Goal: Task Accomplishment & Management: Manage account settings

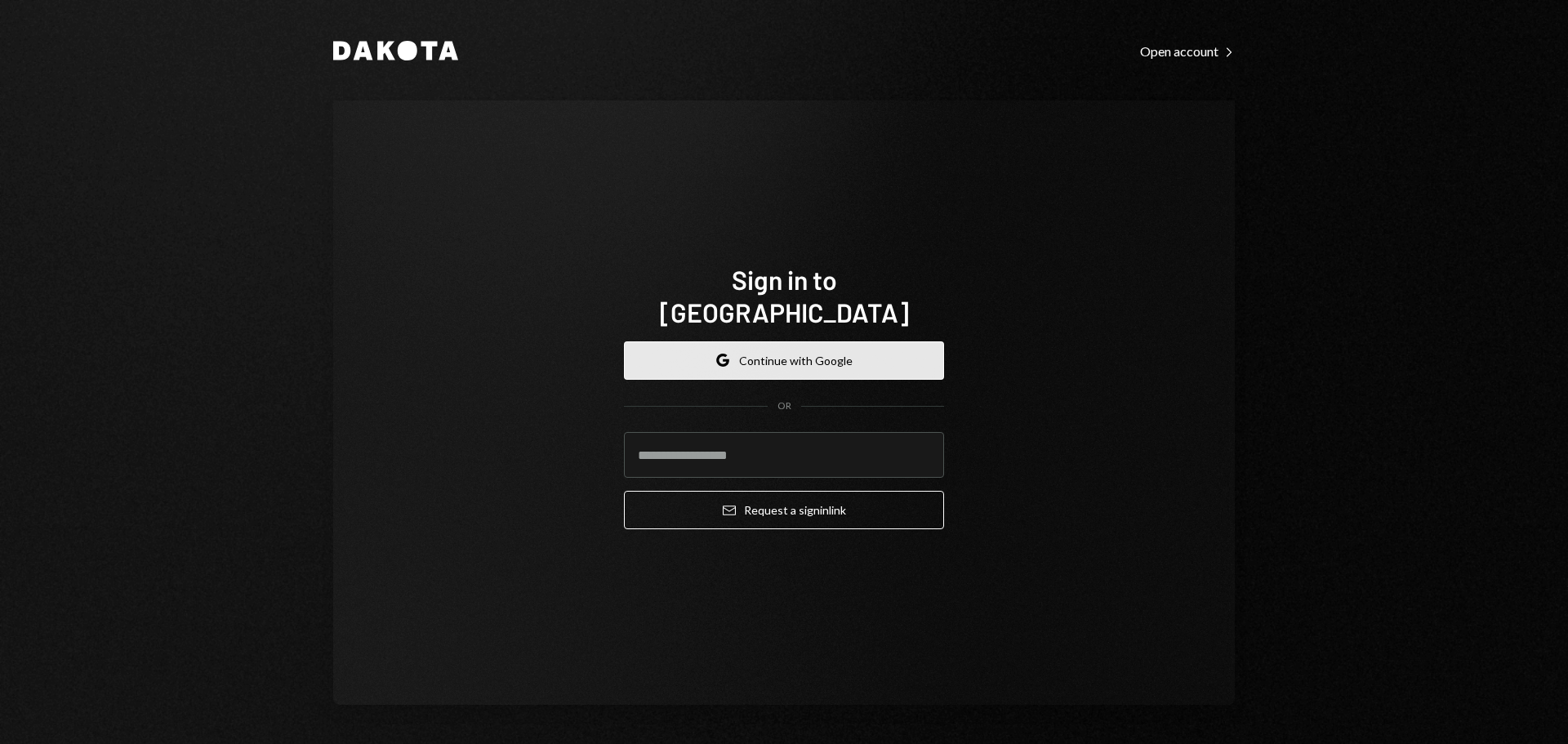
click at [804, 344] on button "Google Continue with Google" at bounding box center [784, 360] width 320 height 38
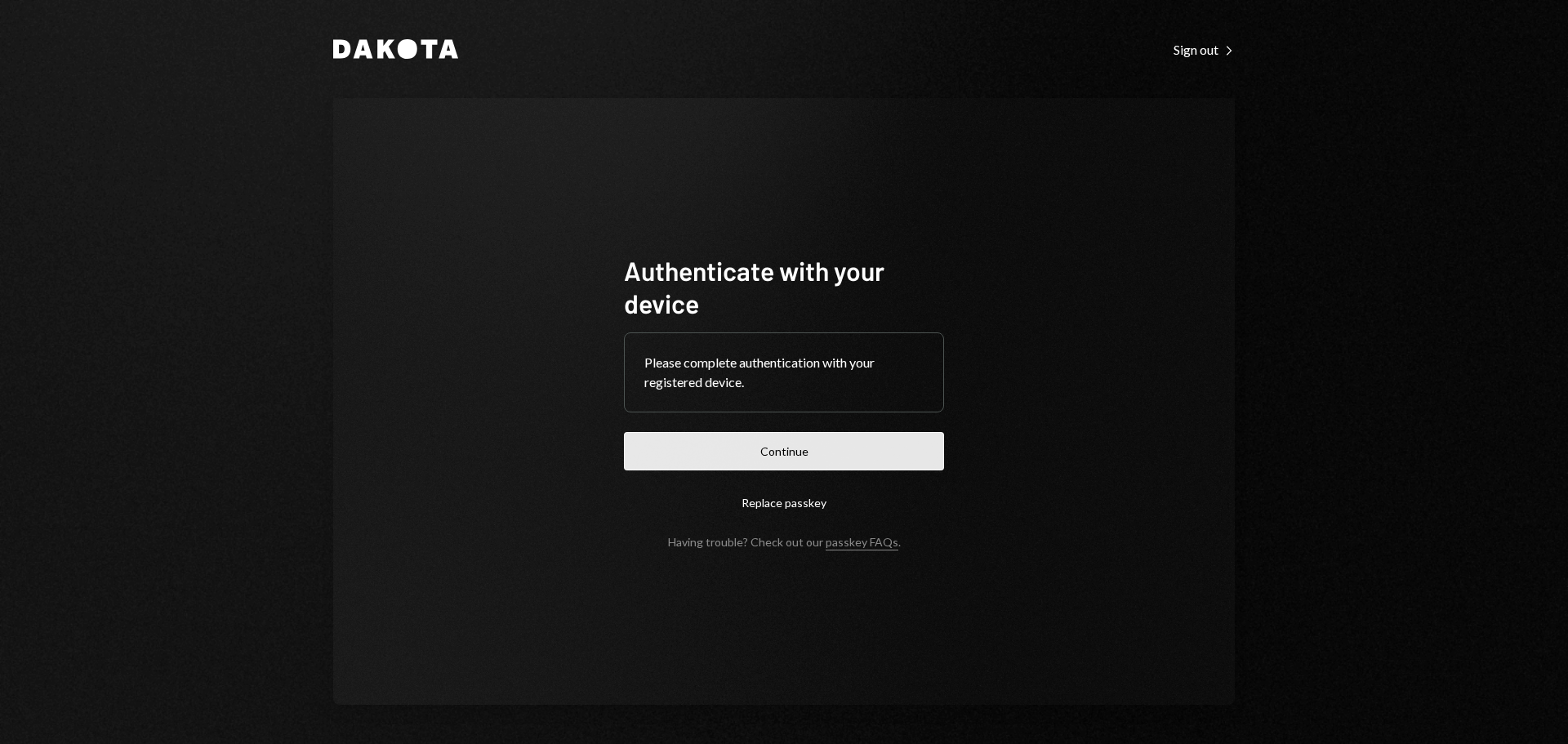
click at [857, 450] on button "Continue" at bounding box center [784, 451] width 320 height 38
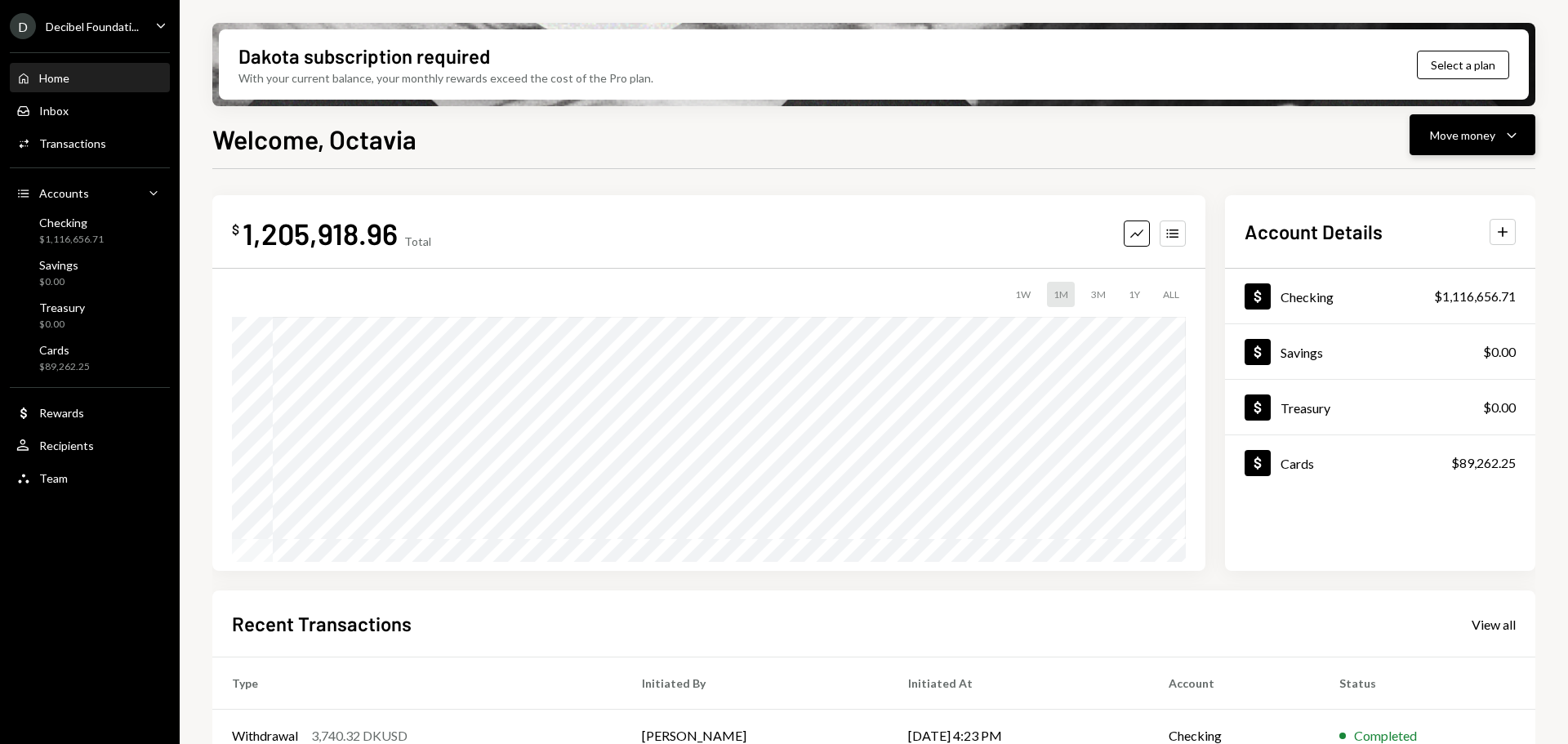
click at [1447, 131] on div "Move money" at bounding box center [1463, 135] width 66 height 17
click at [1478, 184] on div "Send" at bounding box center [1459, 184] width 119 height 17
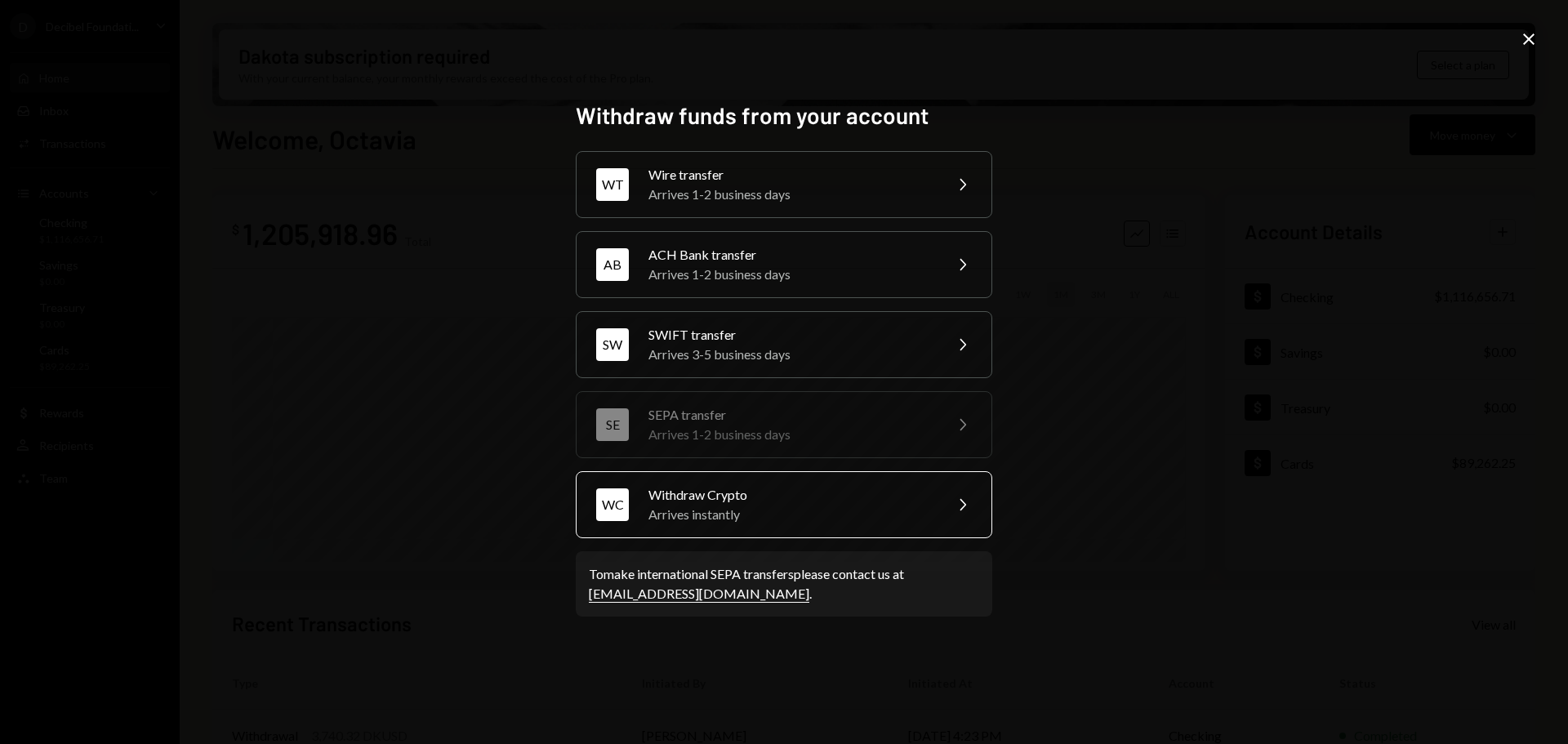
click at [804, 501] on div "Withdraw Crypto" at bounding box center [791, 494] width 285 height 19
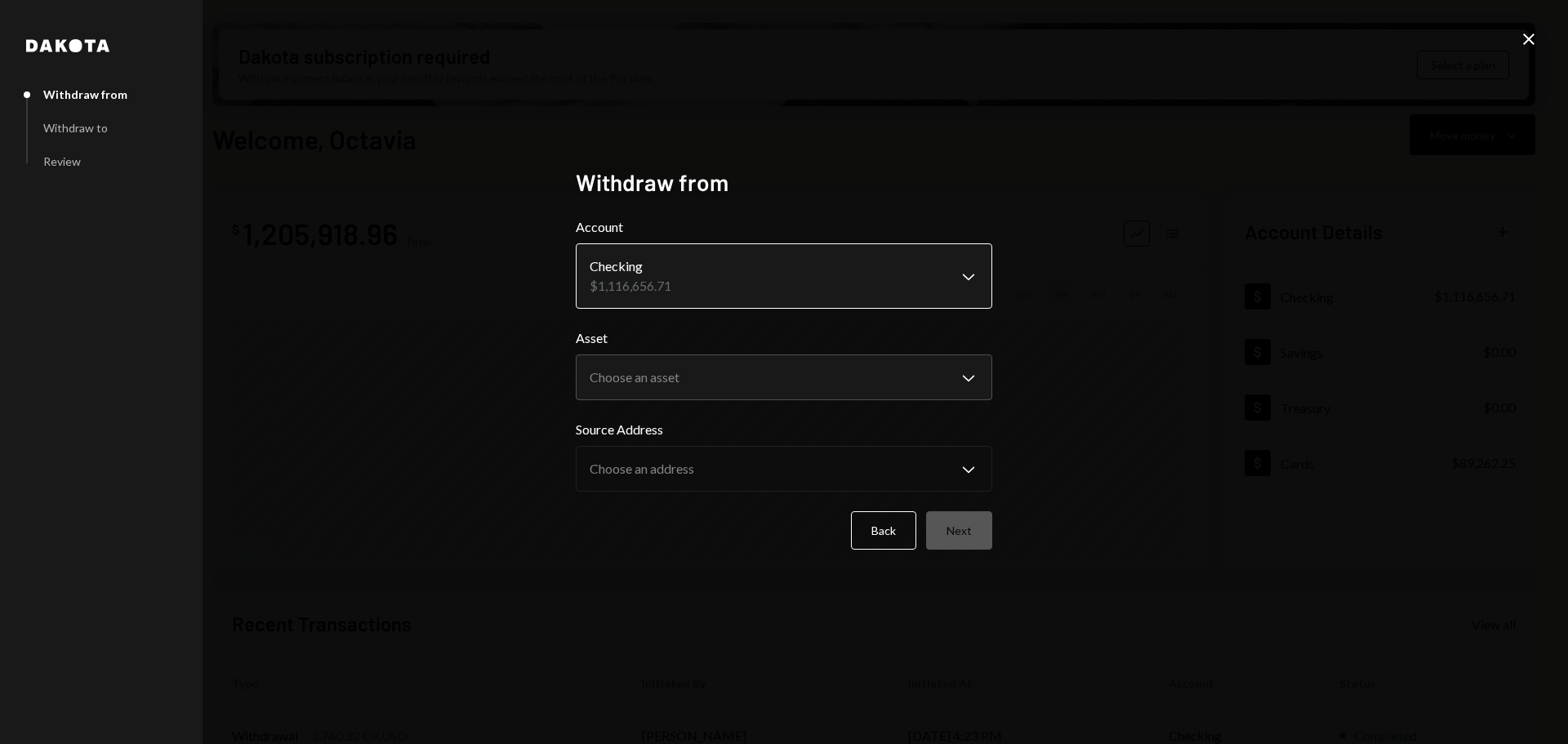
click at [716, 258] on body "D Decibel Foundati... Caret Down Home Home Inbox Inbox Activities Transactions …" at bounding box center [784, 372] width 1568 height 744
click at [709, 357] on body "D Decibel Foundati... Caret Down Home Home Inbox Inbox Activities Transactions …" at bounding box center [784, 372] width 1568 height 744
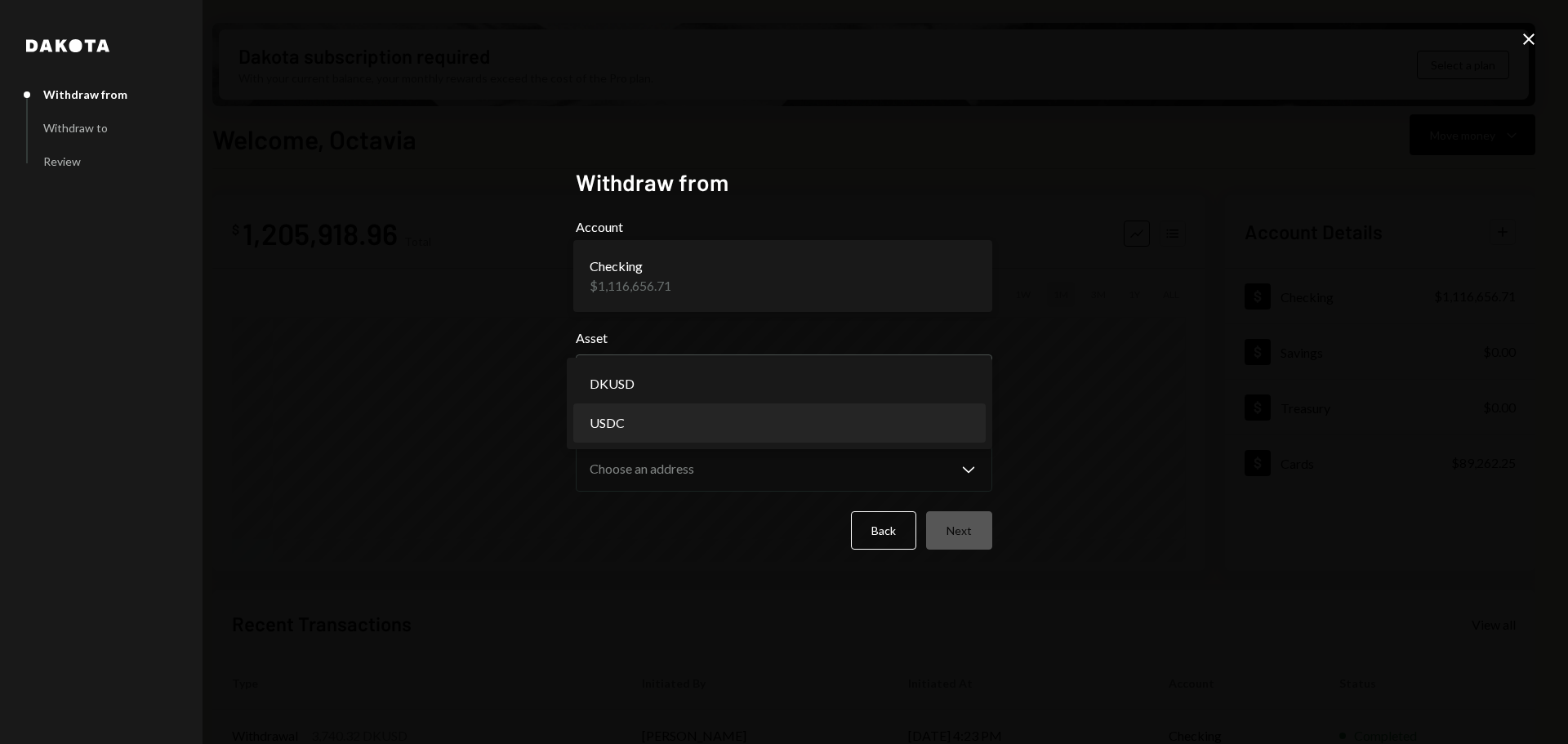
select select "****"
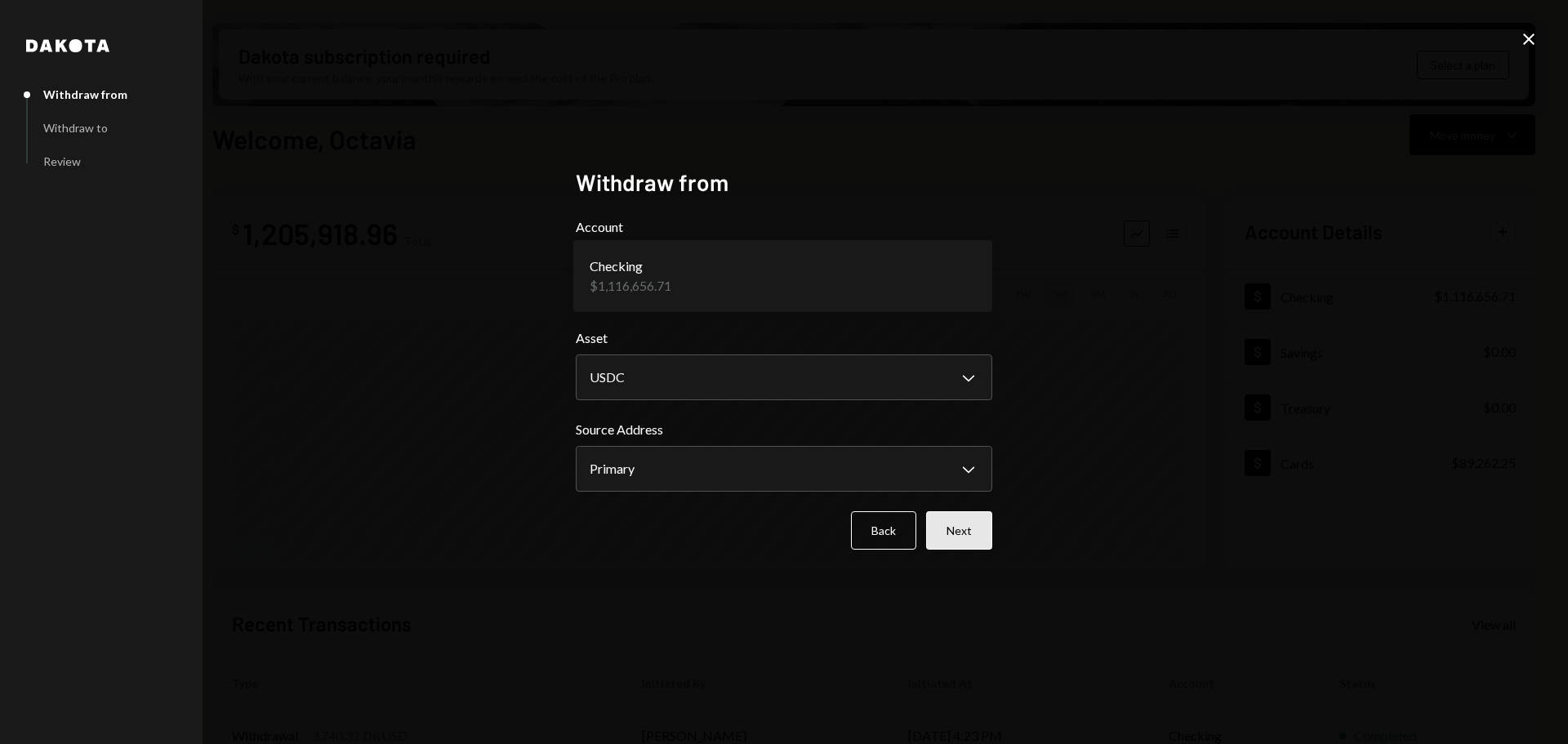
click at [961, 528] on button "Next" at bounding box center [960, 531] width 67 height 38
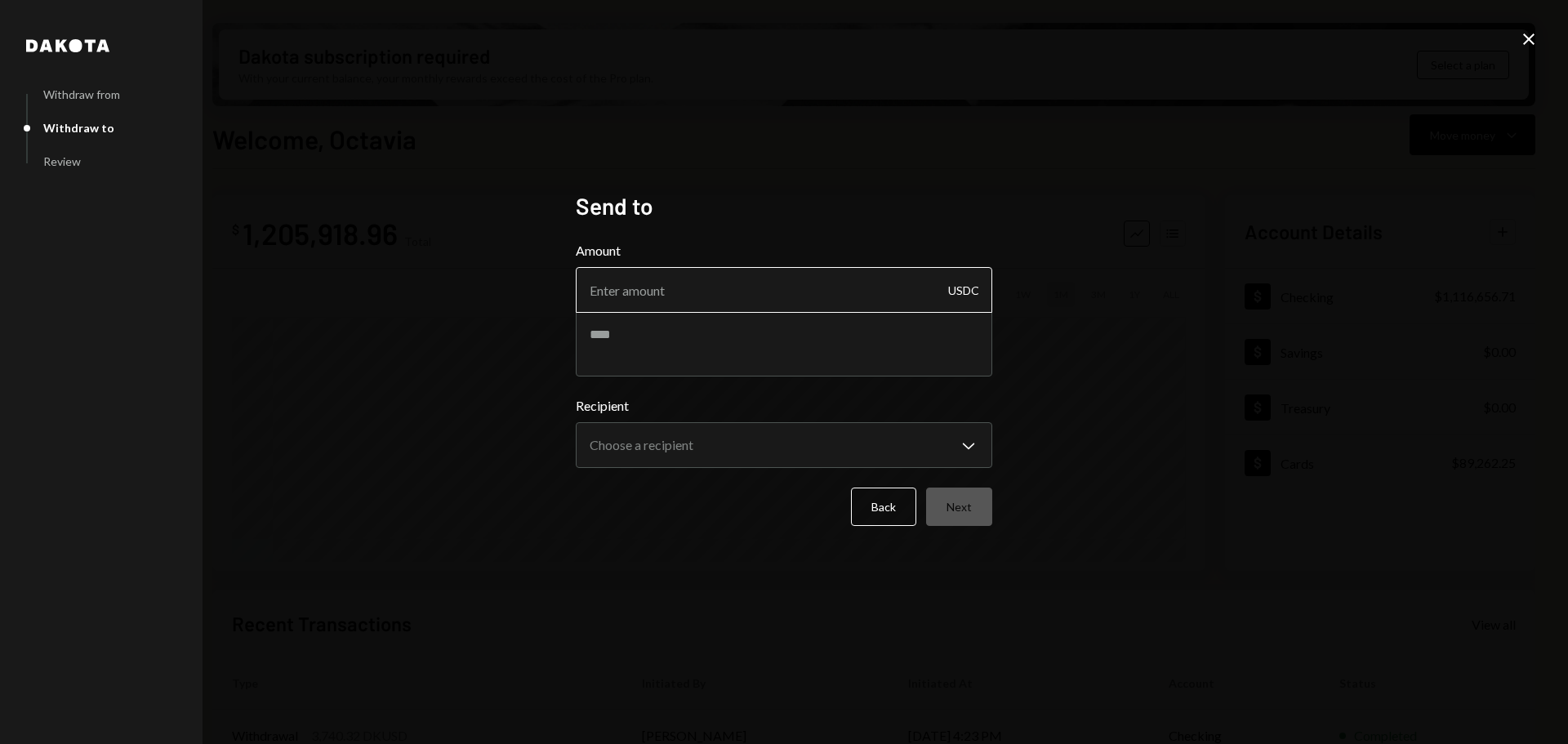
click at [761, 277] on input "Amount" at bounding box center [784, 290] width 417 height 46
paste input "3748.46"
click at [612, 285] on input "3748.46" at bounding box center [784, 290] width 417 height 46
type input "3738.46"
click at [763, 340] on textarea at bounding box center [784, 344] width 417 height 66
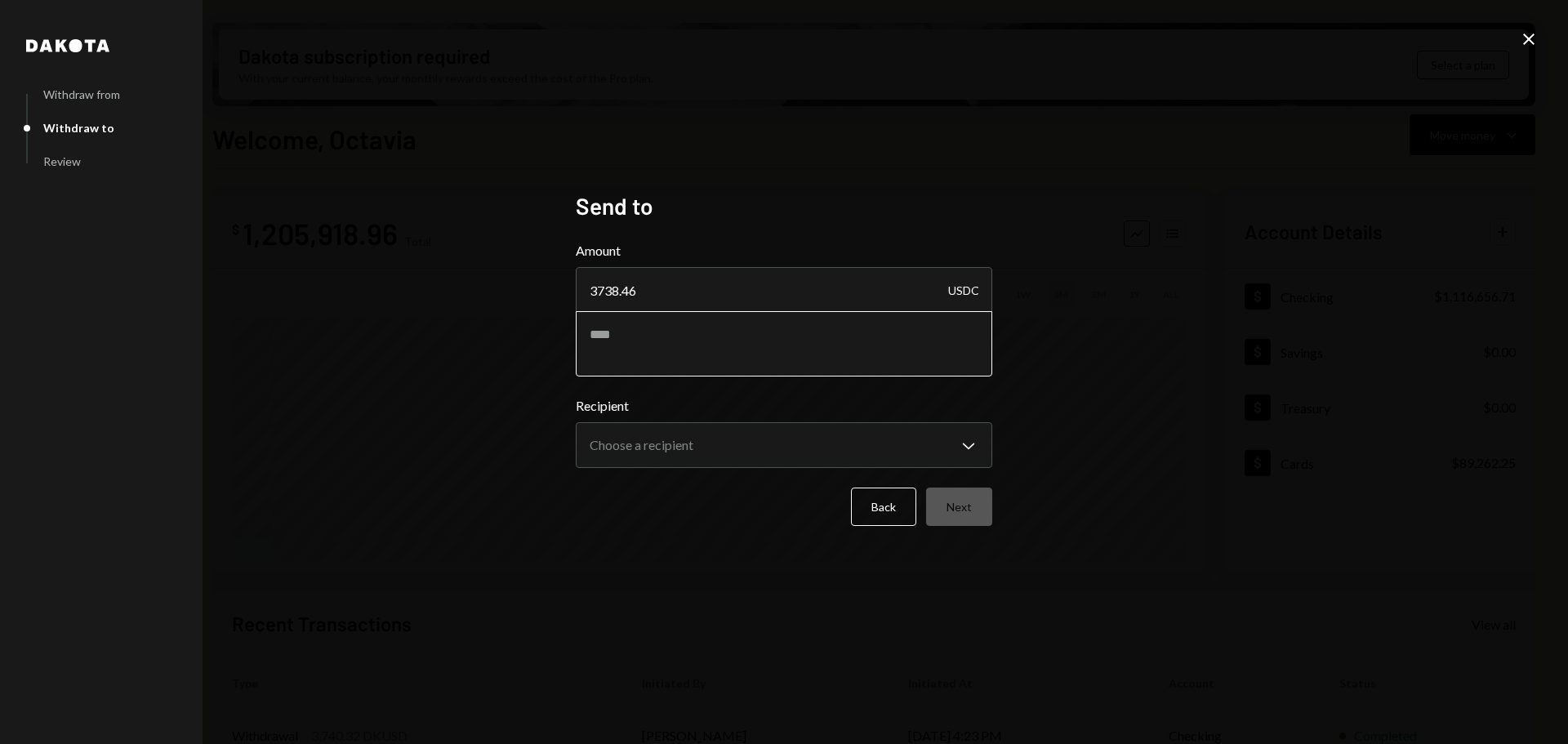
click at [651, 336] on textarea at bounding box center [784, 344] width 417 height 66
type textarea "**********"
click at [701, 450] on body "D Decibel Foundati... Caret Down Home Home Inbox Inbox Activities Transactions …" at bounding box center [784, 372] width 1568 height 744
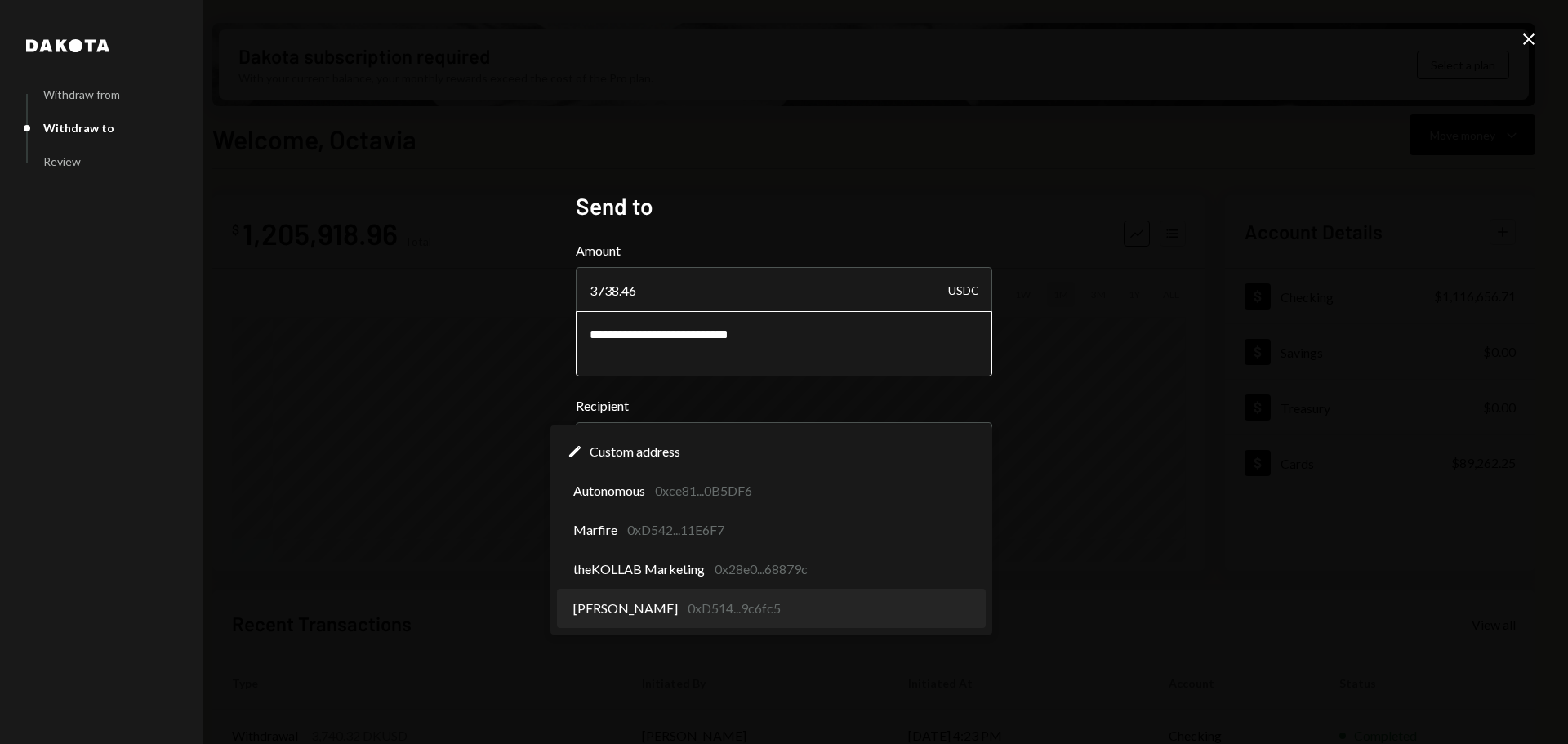
select select "**********"
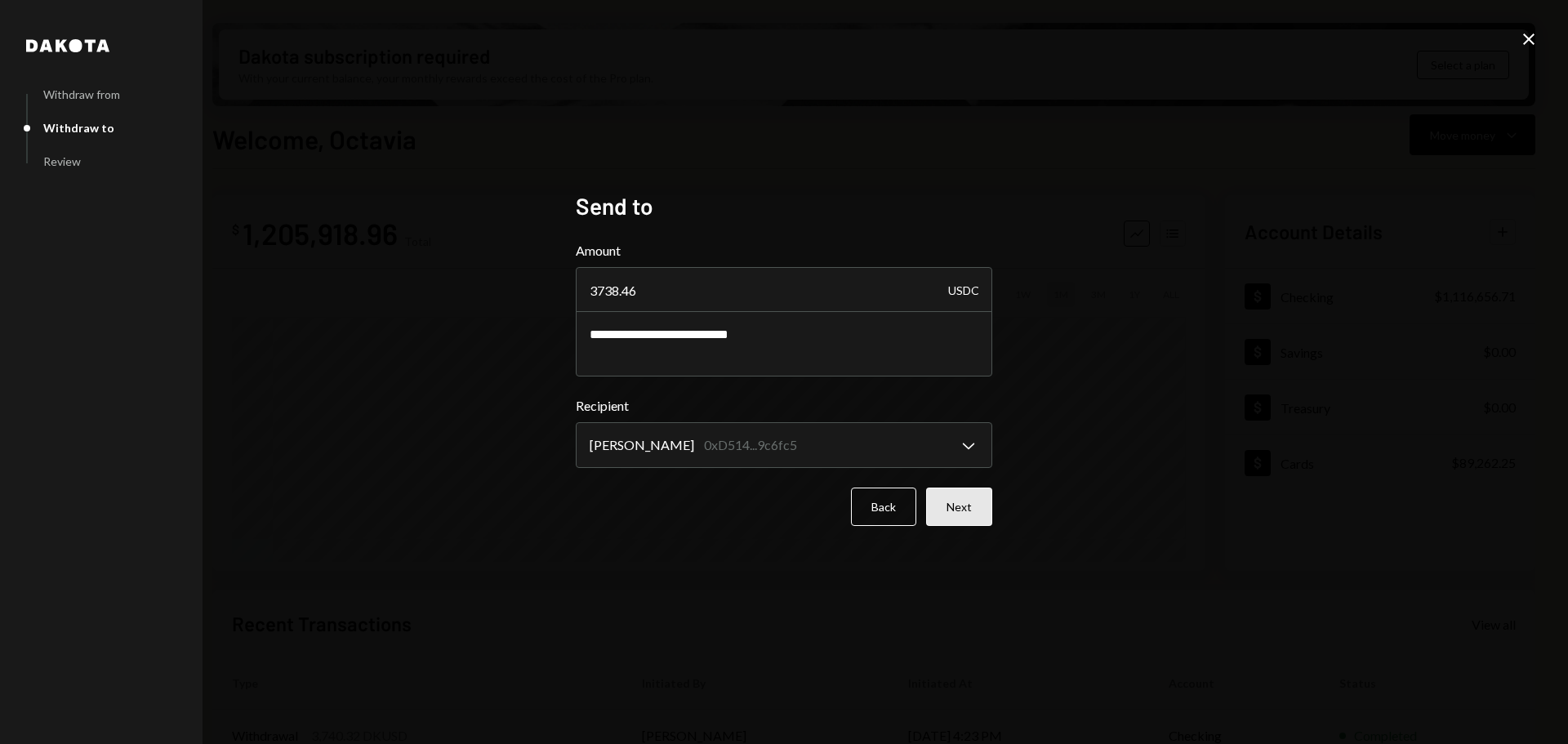
click at [971, 504] on button "Next" at bounding box center [960, 507] width 67 height 38
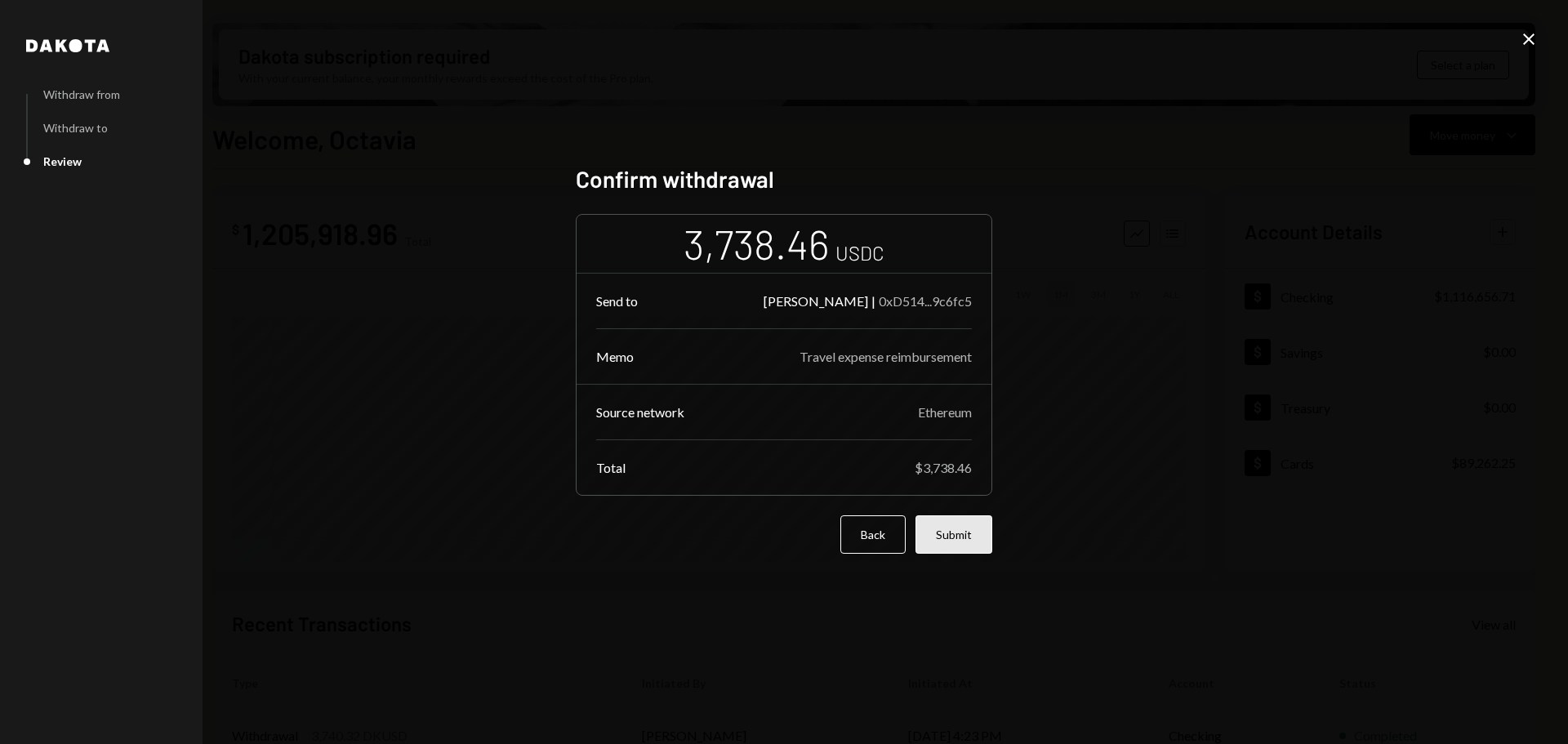
click at [927, 529] on button "Submit" at bounding box center [954, 534] width 77 height 38
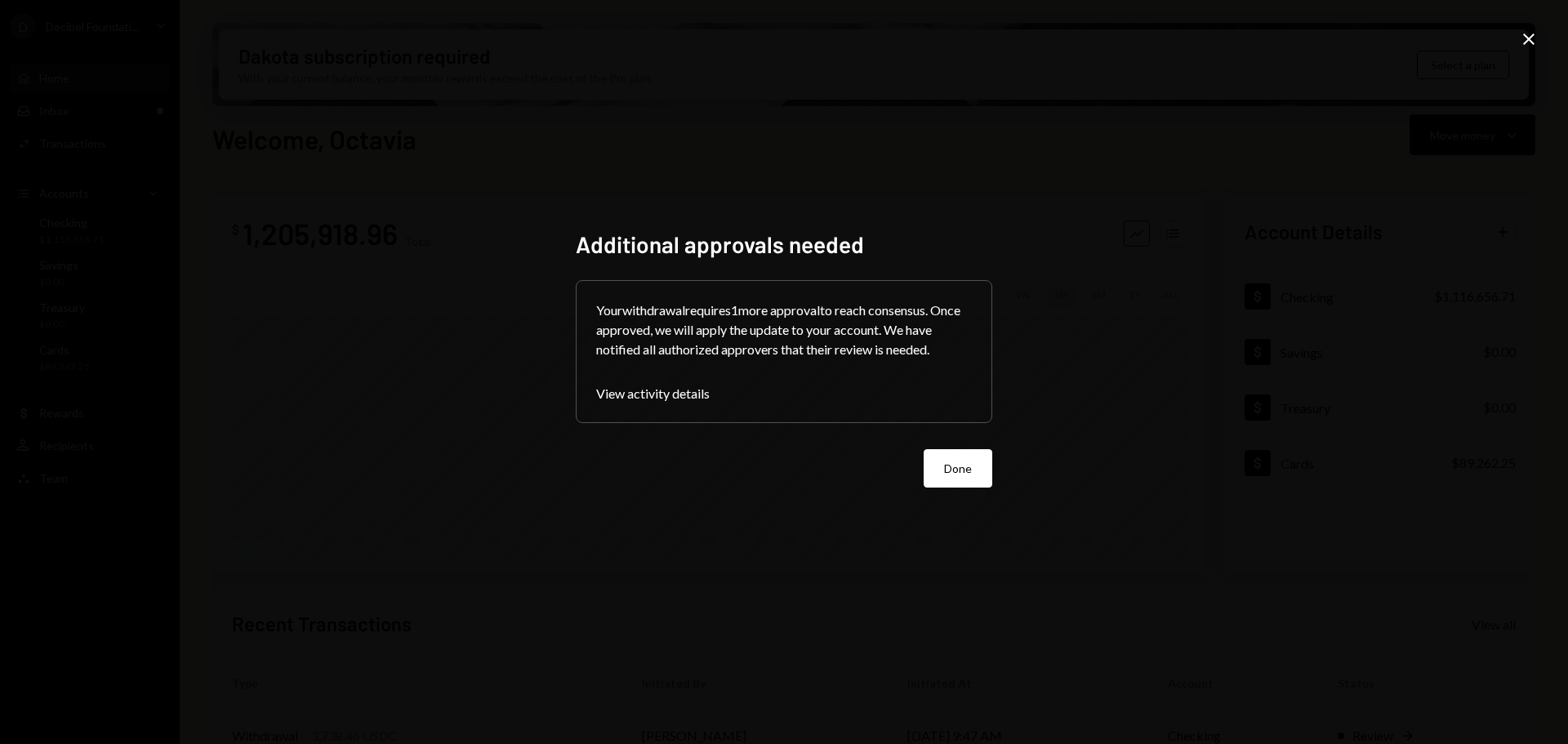
drag, startPoint x: 1002, startPoint y: 451, endPoint x: 977, endPoint y: 459, distance: 26.2
click at [998, 451] on div "Additional approvals needed Your withdrawal requires 1 more approval to reach c…" at bounding box center [784, 372] width 456 height 323
click at [973, 461] on button "Done" at bounding box center [958, 469] width 68 height 38
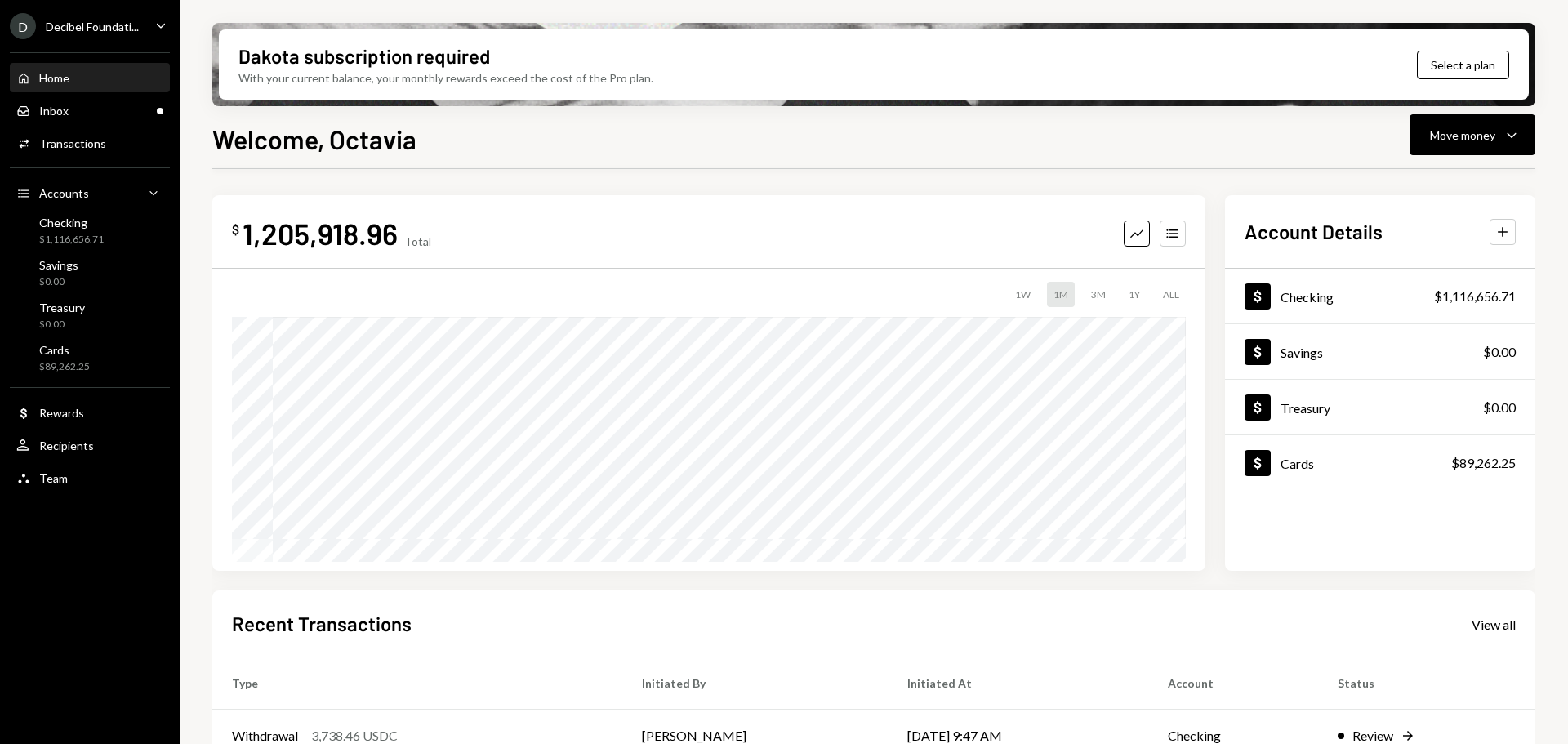
scroll to position [241, 0]
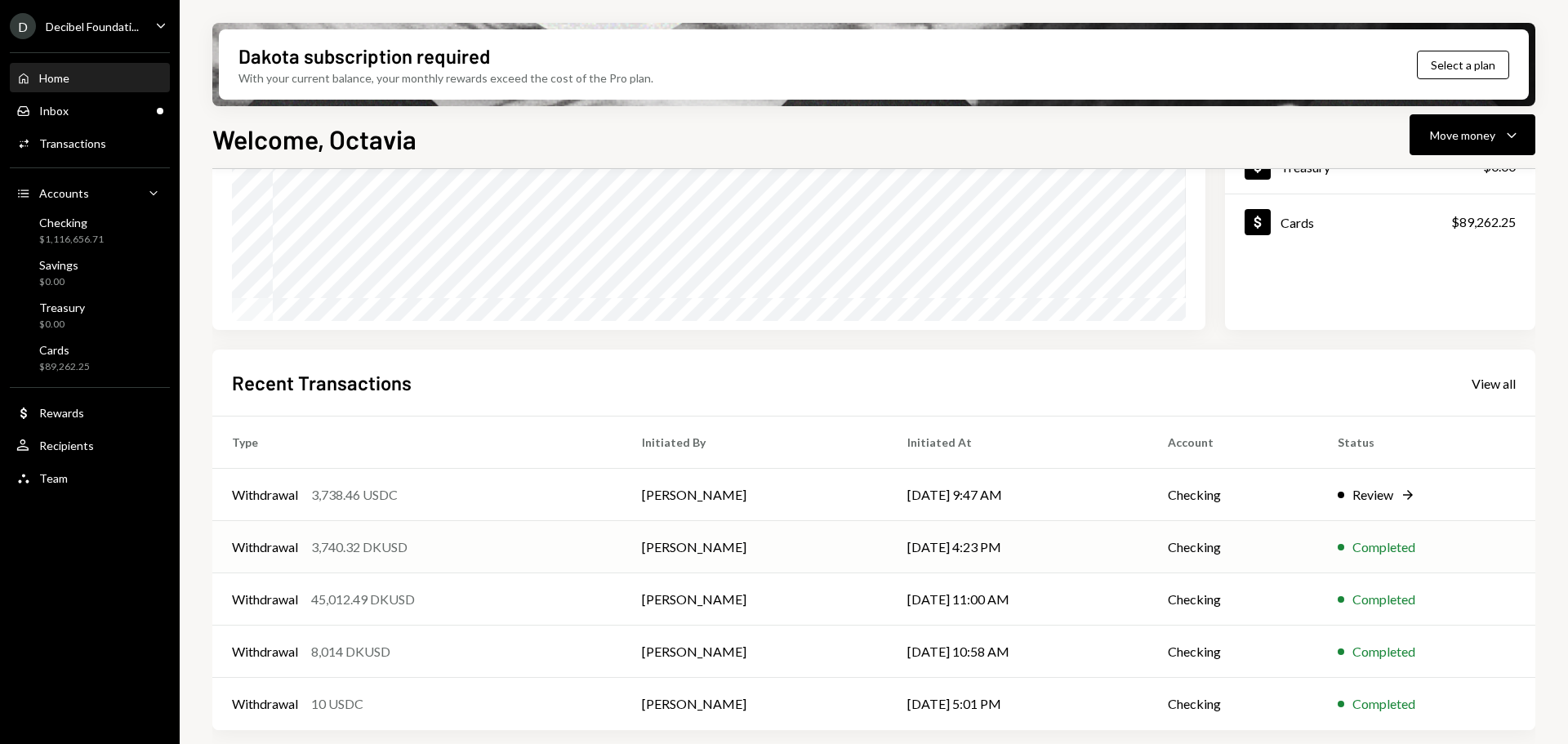
click at [381, 549] on div "3,740.32 DKUSD" at bounding box center [359, 546] width 97 height 19
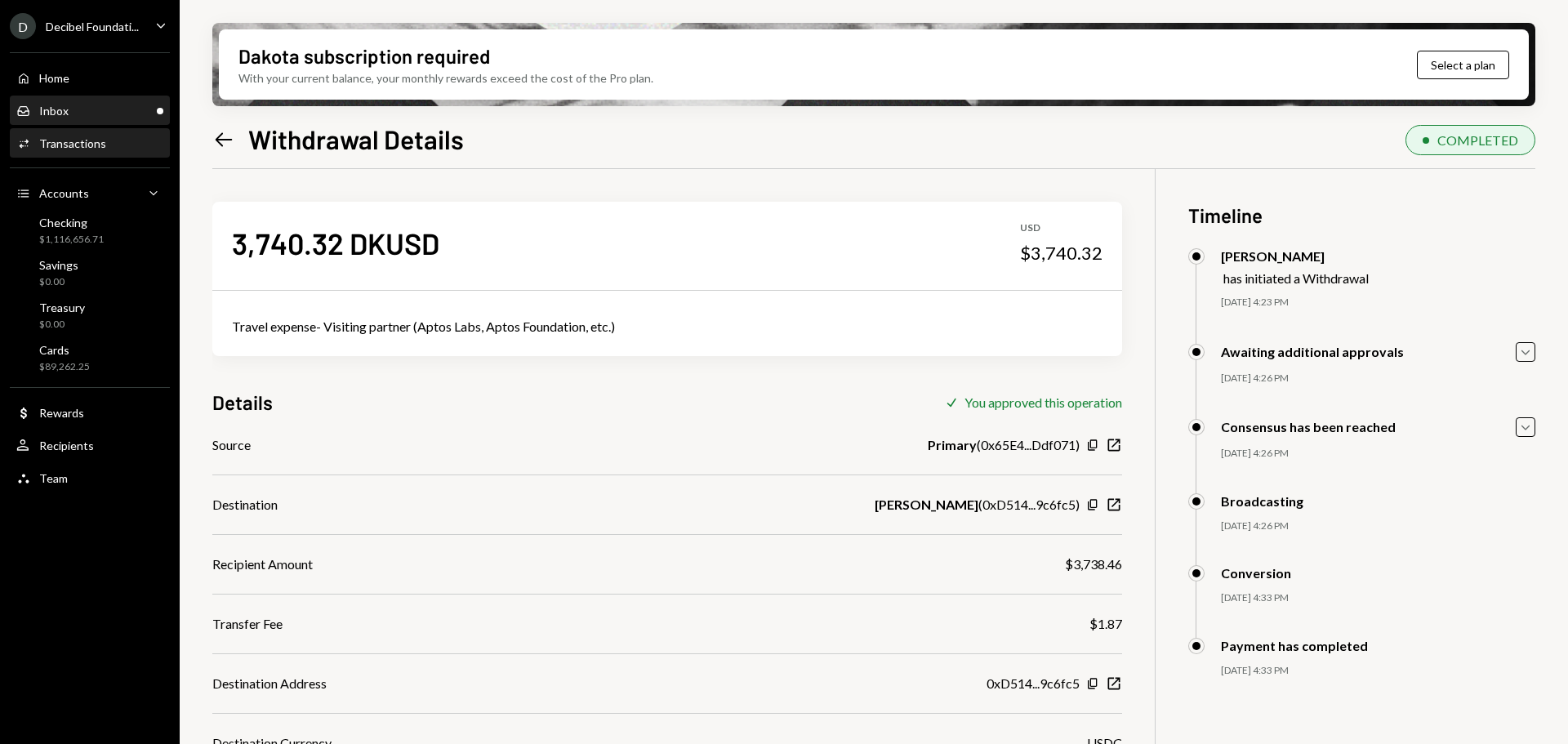
click at [67, 108] on div "Inbox" at bounding box center [54, 110] width 29 height 14
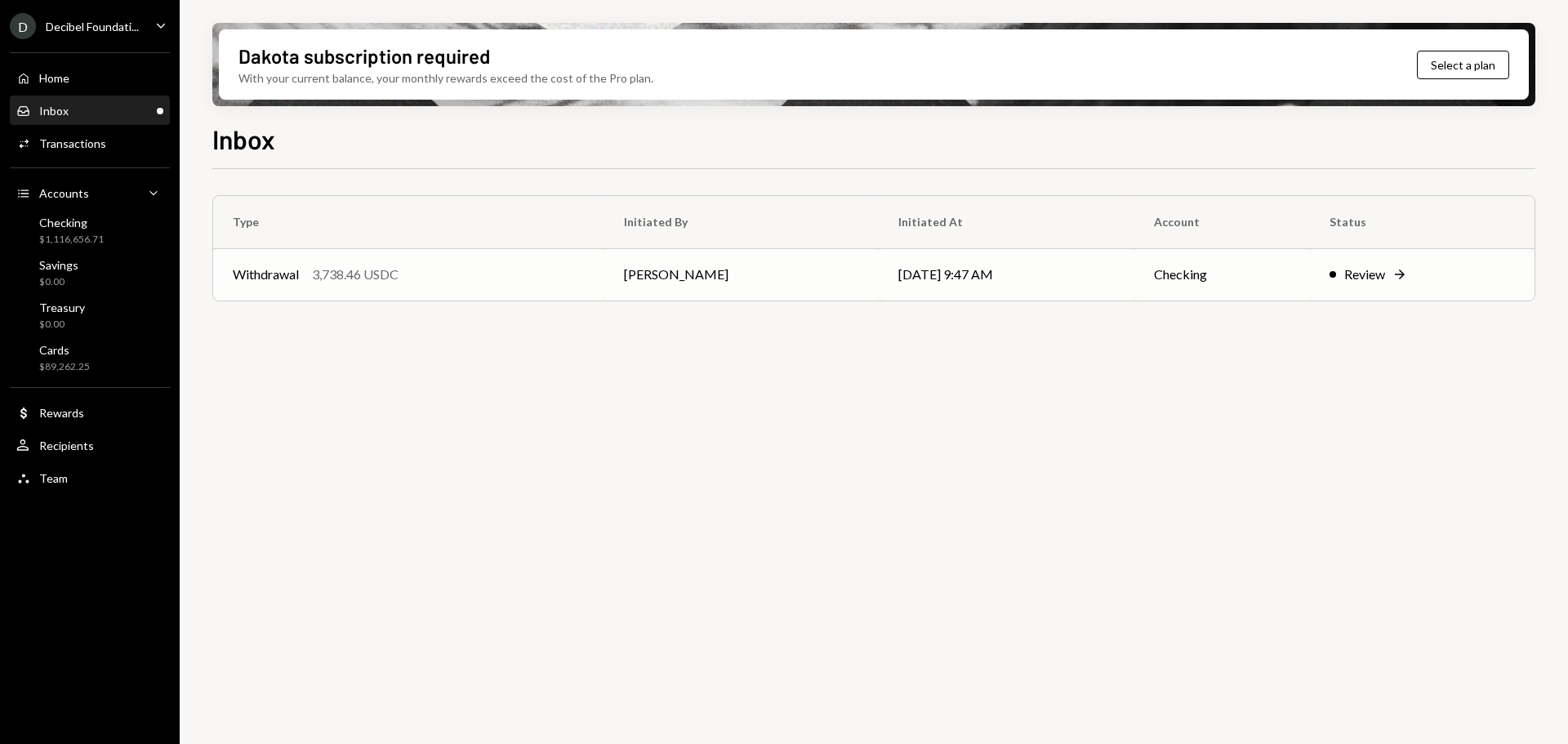
click at [760, 274] on td "[PERSON_NAME]" at bounding box center [742, 274] width 275 height 52
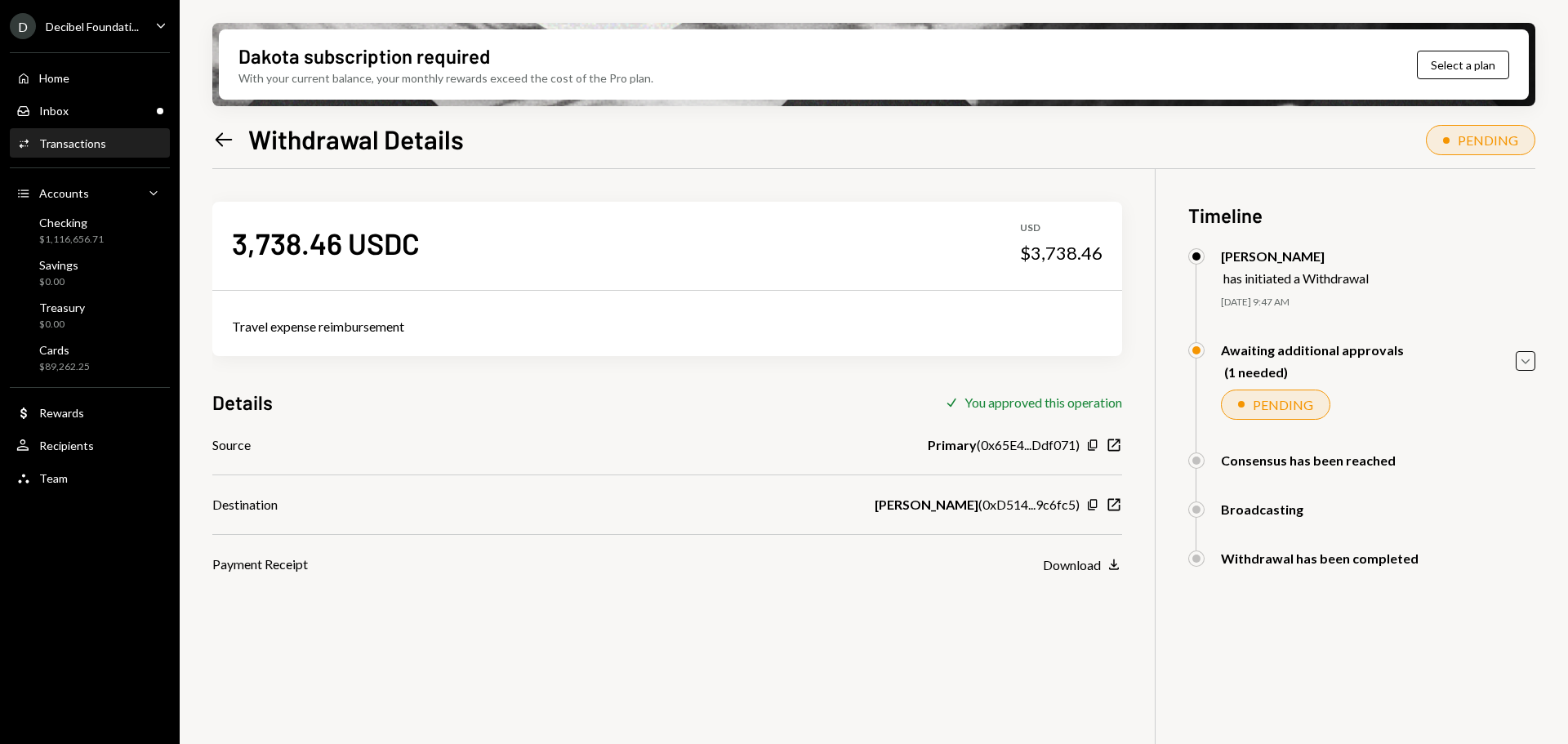
click at [83, 142] on div "Transactions" at bounding box center [72, 143] width 67 height 14
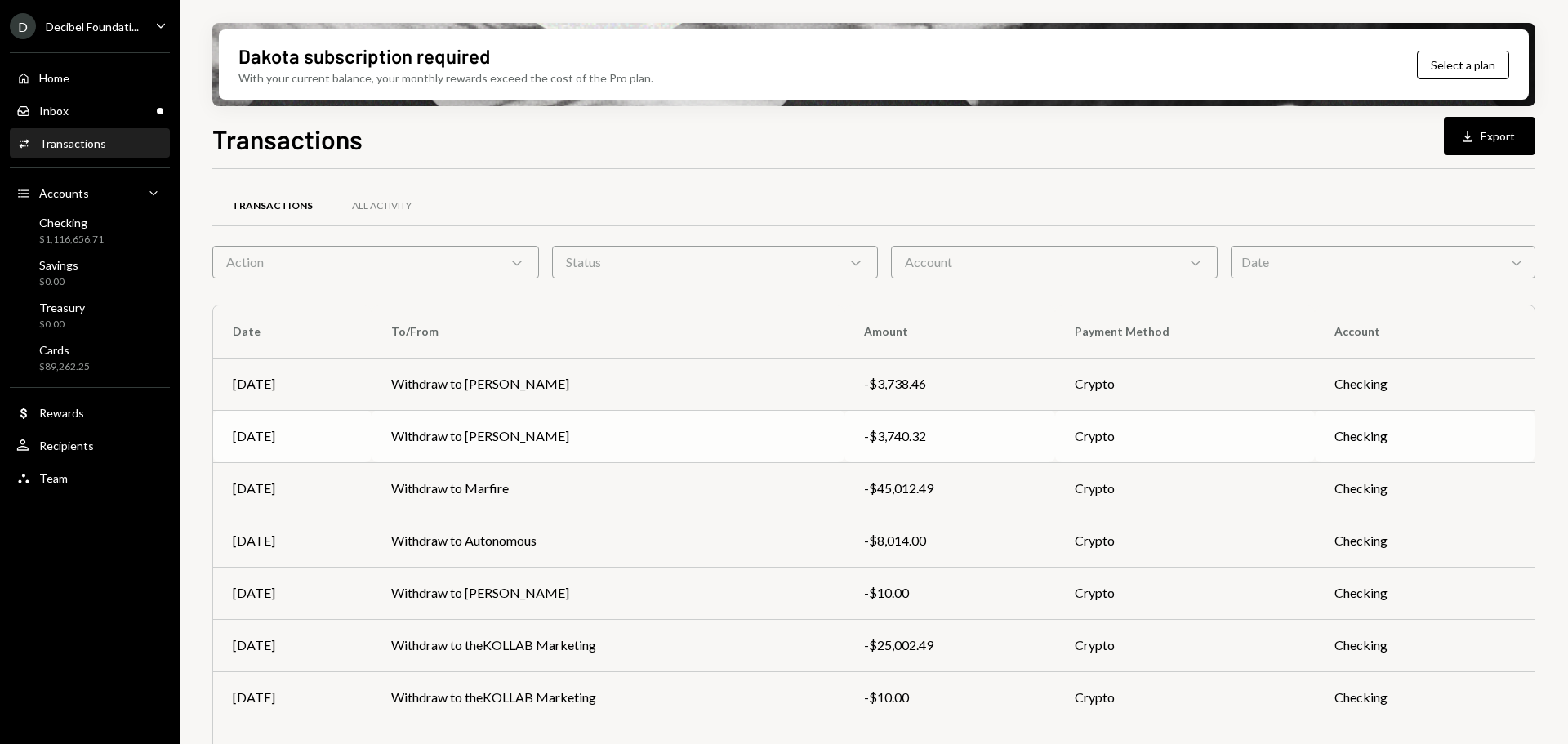
click at [455, 437] on td "Withdraw to [PERSON_NAME]" at bounding box center [607, 436] width 473 height 52
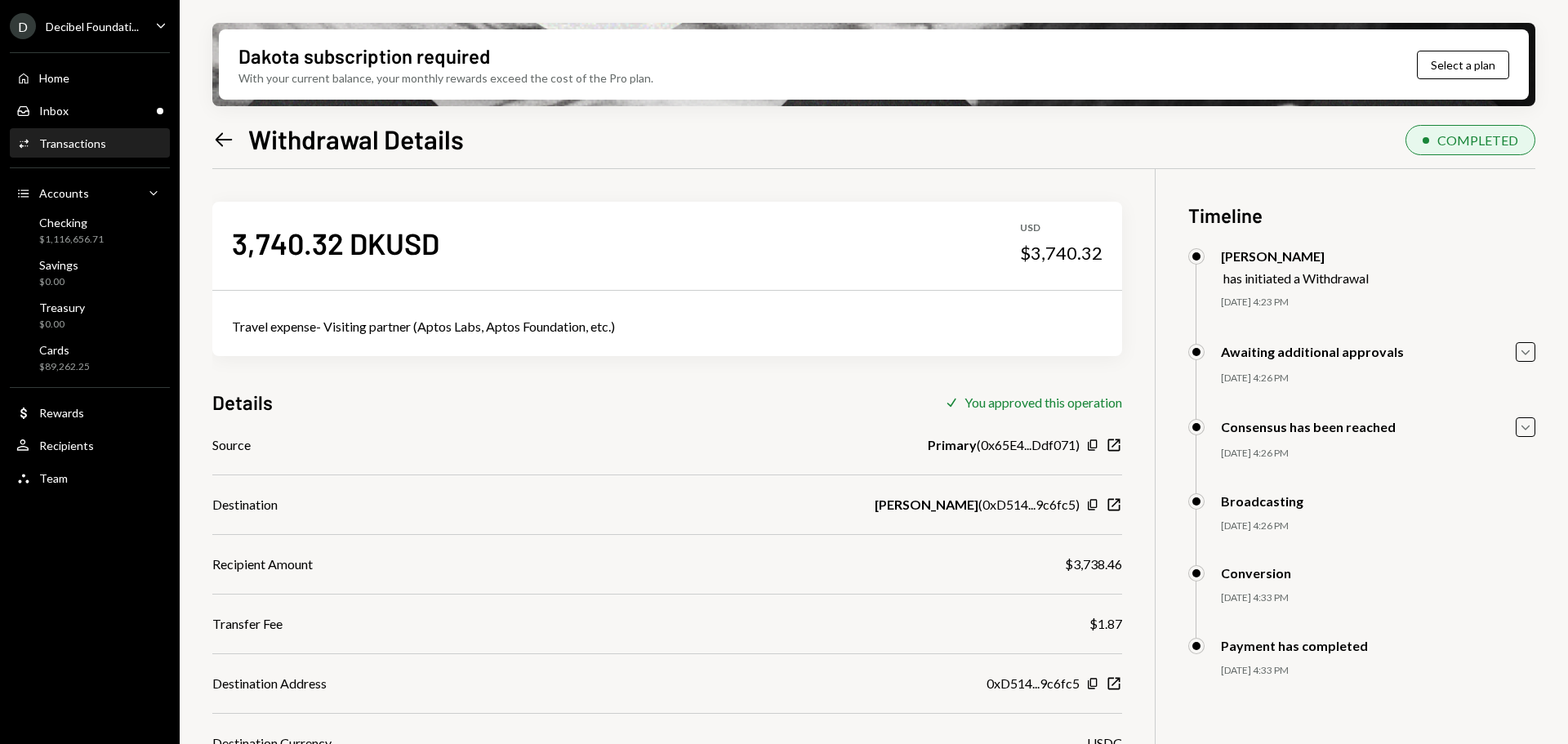
scroll to position [130, 0]
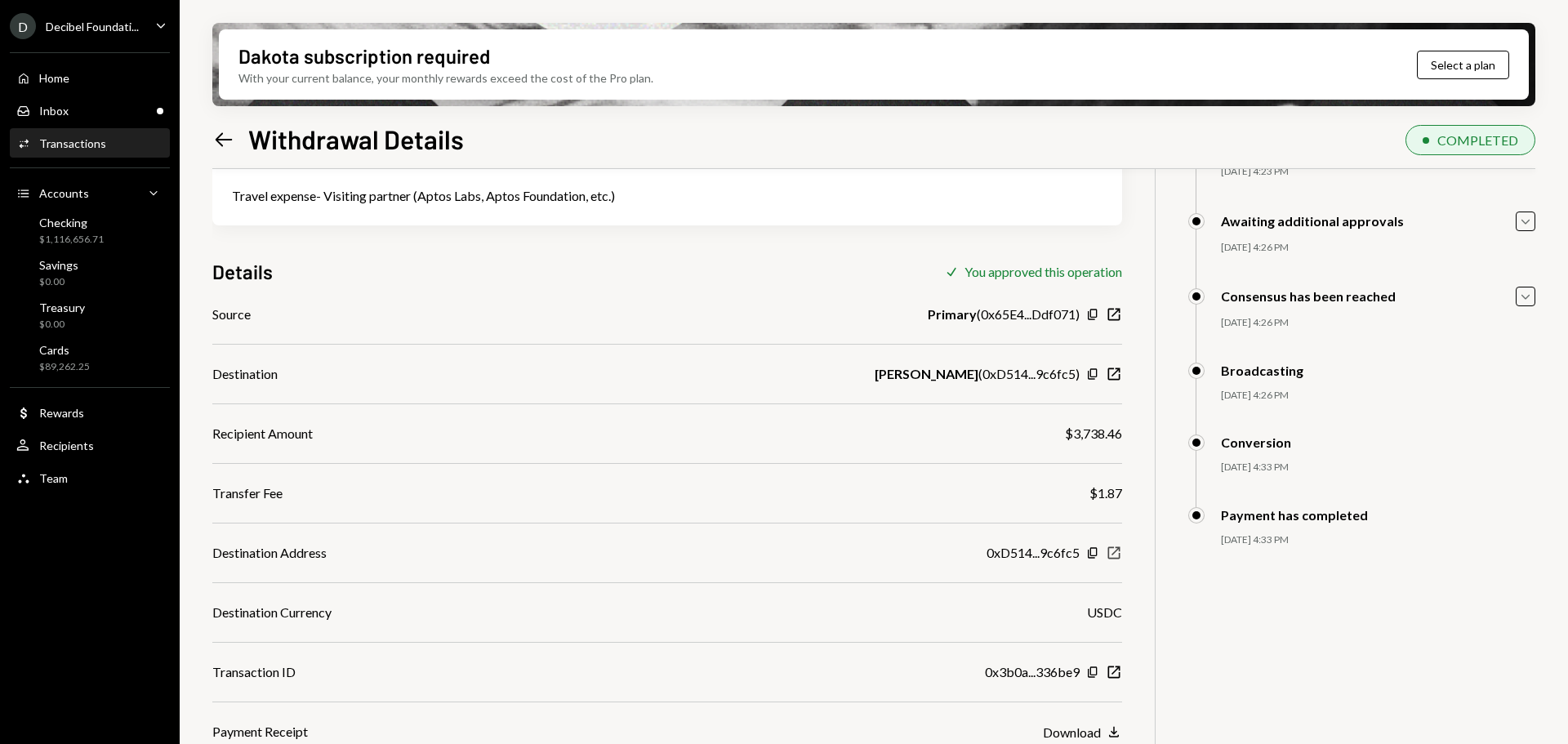
click at [1108, 552] on icon "button" at bounding box center [1114, 553] width 12 height 12
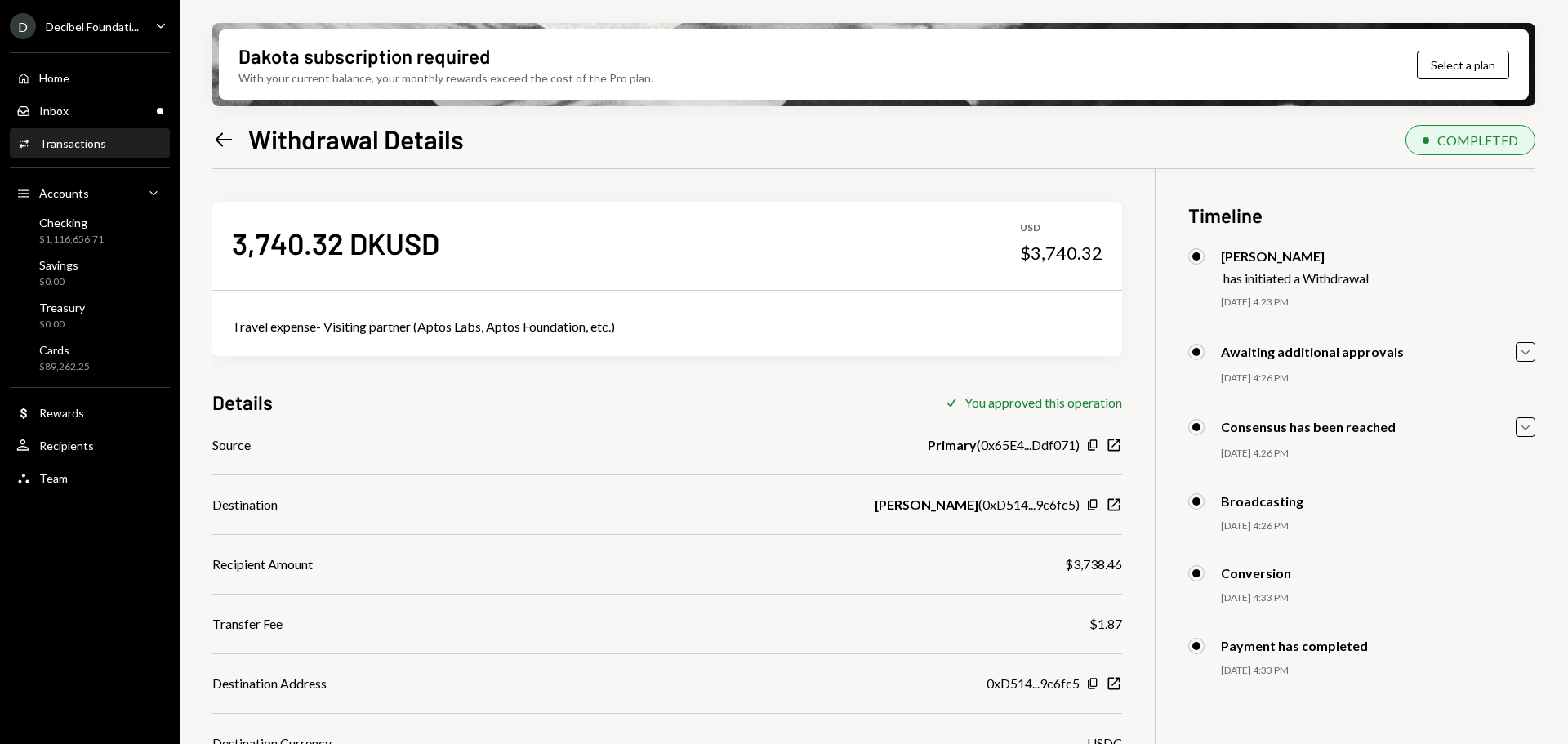
scroll to position [130, 0]
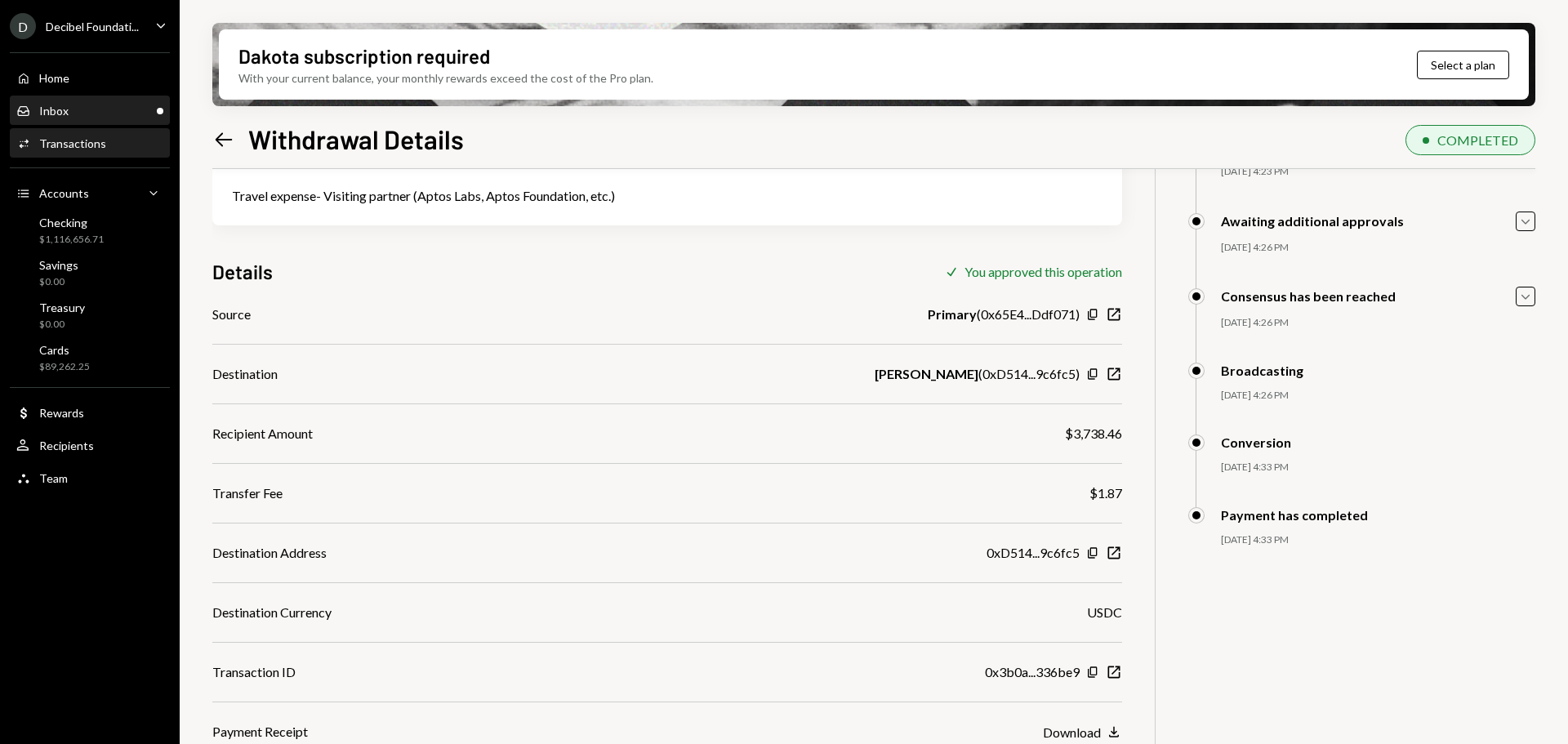
click at [68, 111] on div "Inbox Inbox" at bounding box center [89, 111] width 147 height 15
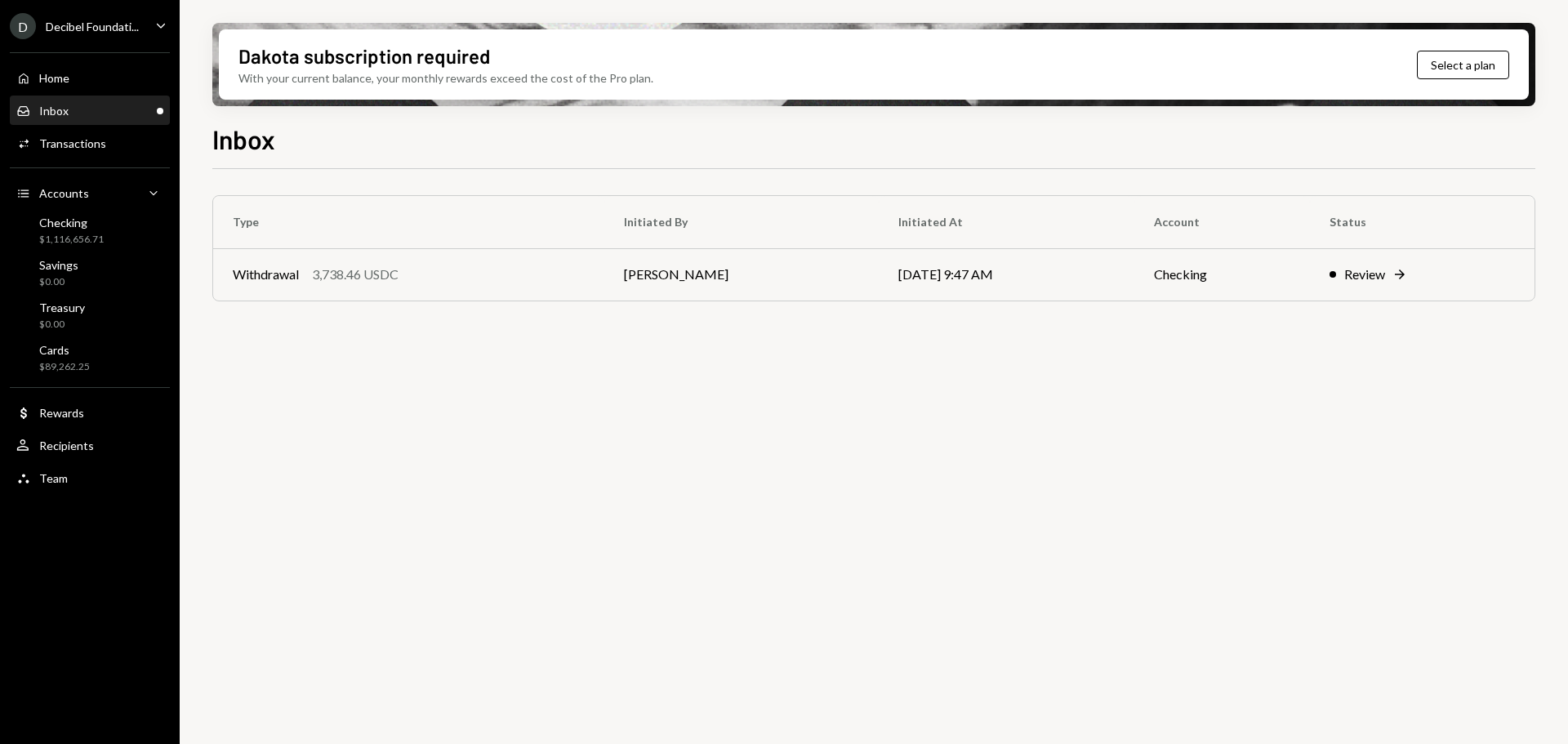
click at [155, 24] on icon "Caret Down" at bounding box center [161, 26] width 18 height 18
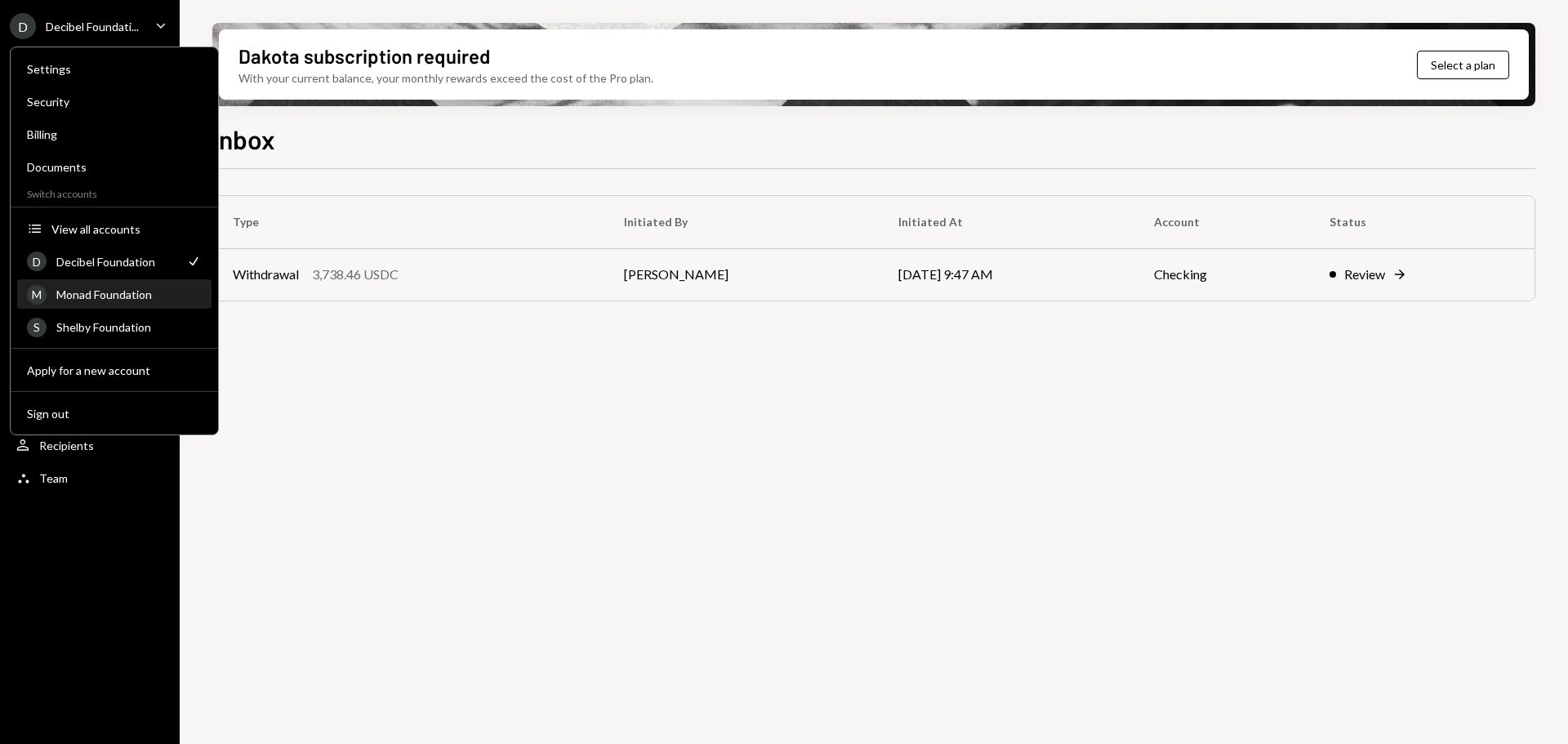
click at [127, 294] on div "Monad Foundation" at bounding box center [129, 294] width 145 height 14
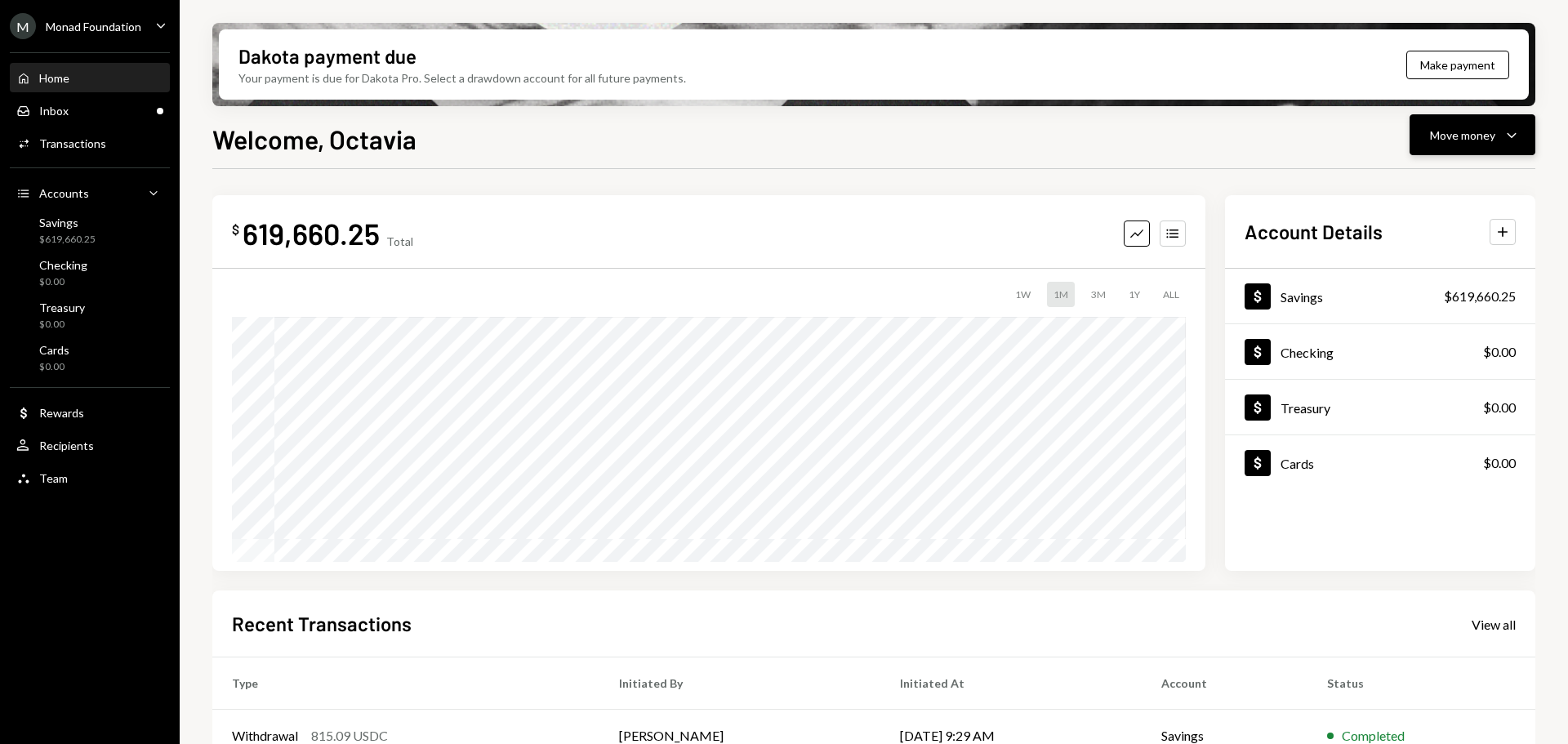
click at [1482, 142] on div "Move money" at bounding box center [1463, 135] width 66 height 17
click at [1451, 183] on div "Send" at bounding box center [1459, 184] width 119 height 17
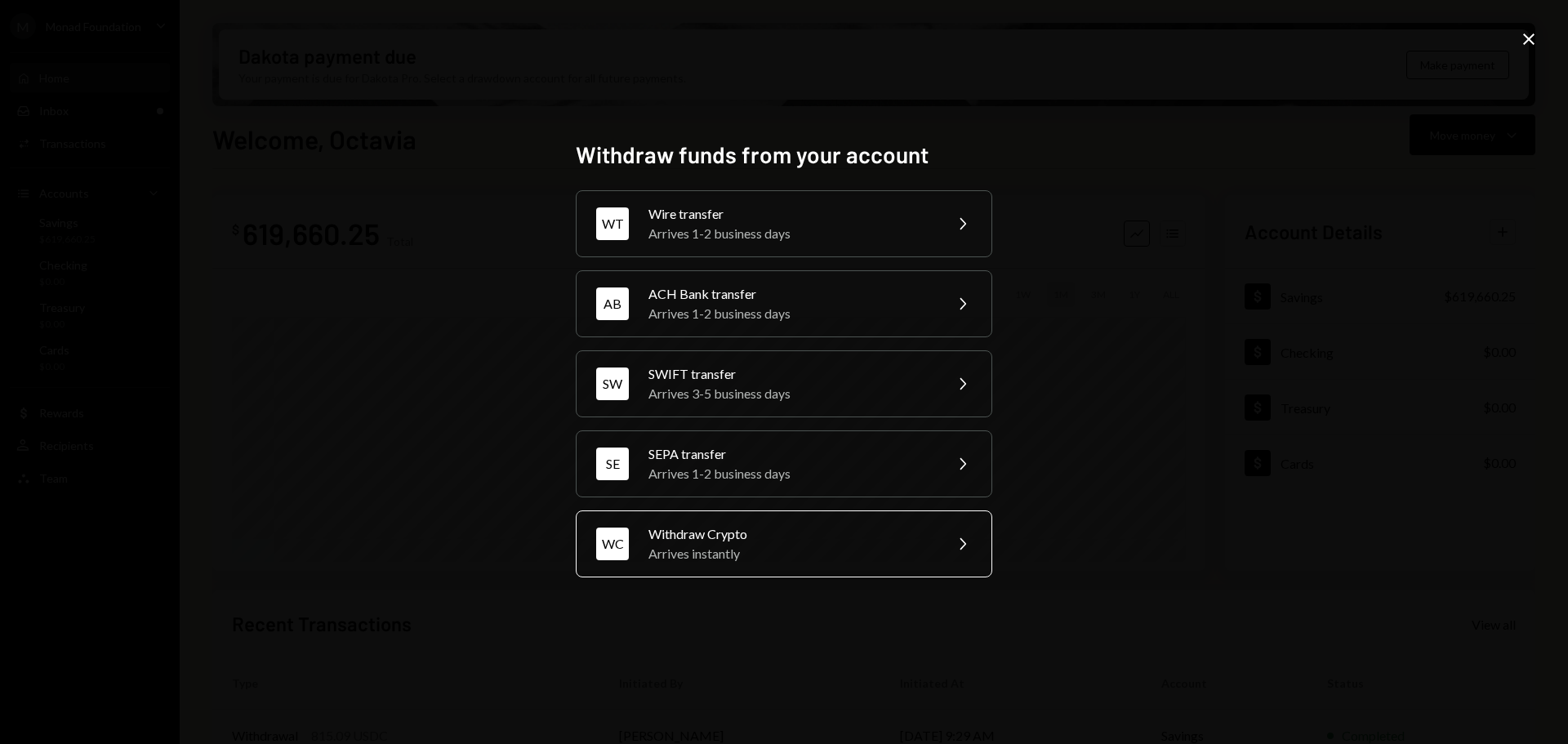
click at [857, 535] on div "Withdraw Crypto" at bounding box center [791, 533] width 285 height 19
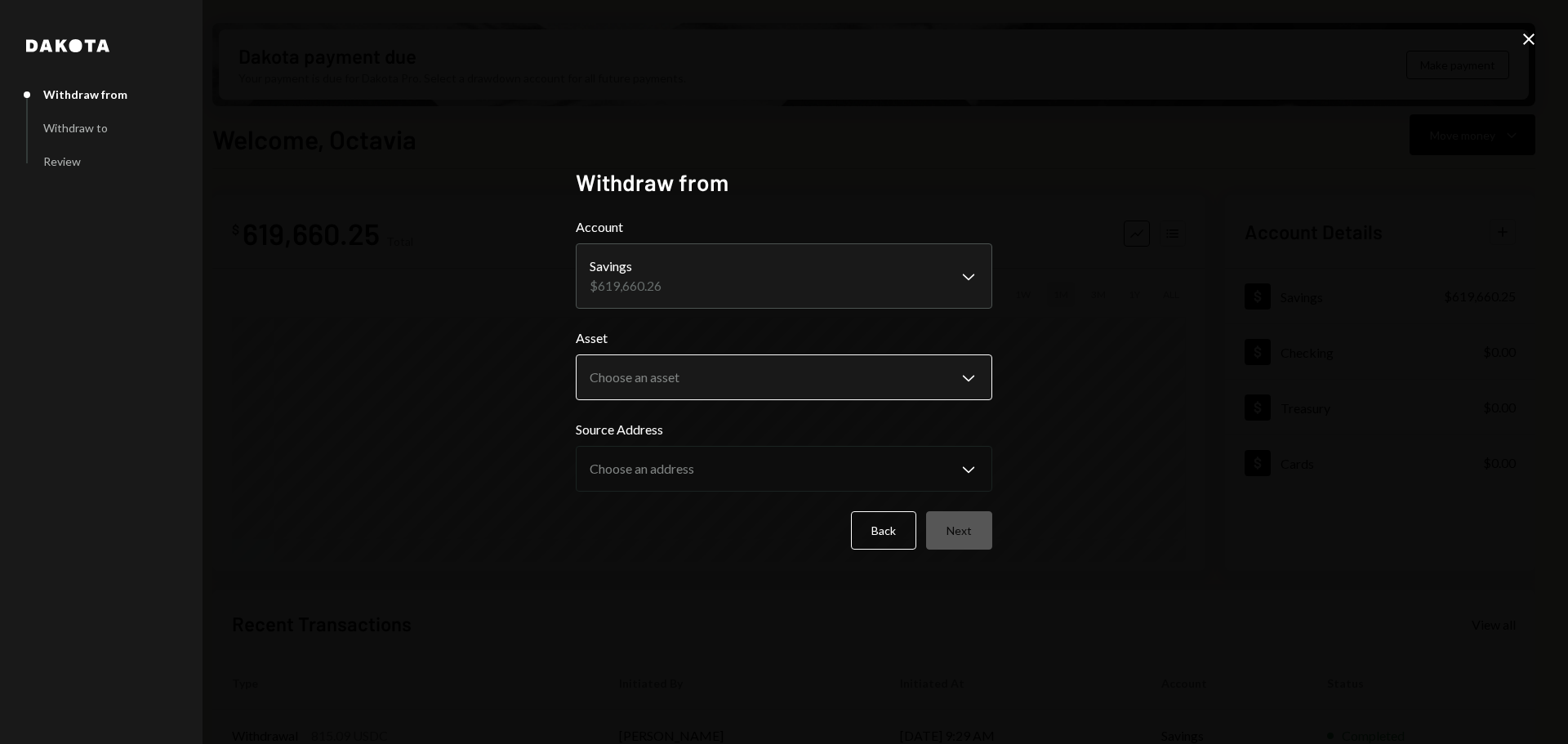
click at [680, 376] on body "M Monad Foundation Caret Down Home Home Inbox Inbox Activities Transactions Acc…" at bounding box center [784, 372] width 1568 height 744
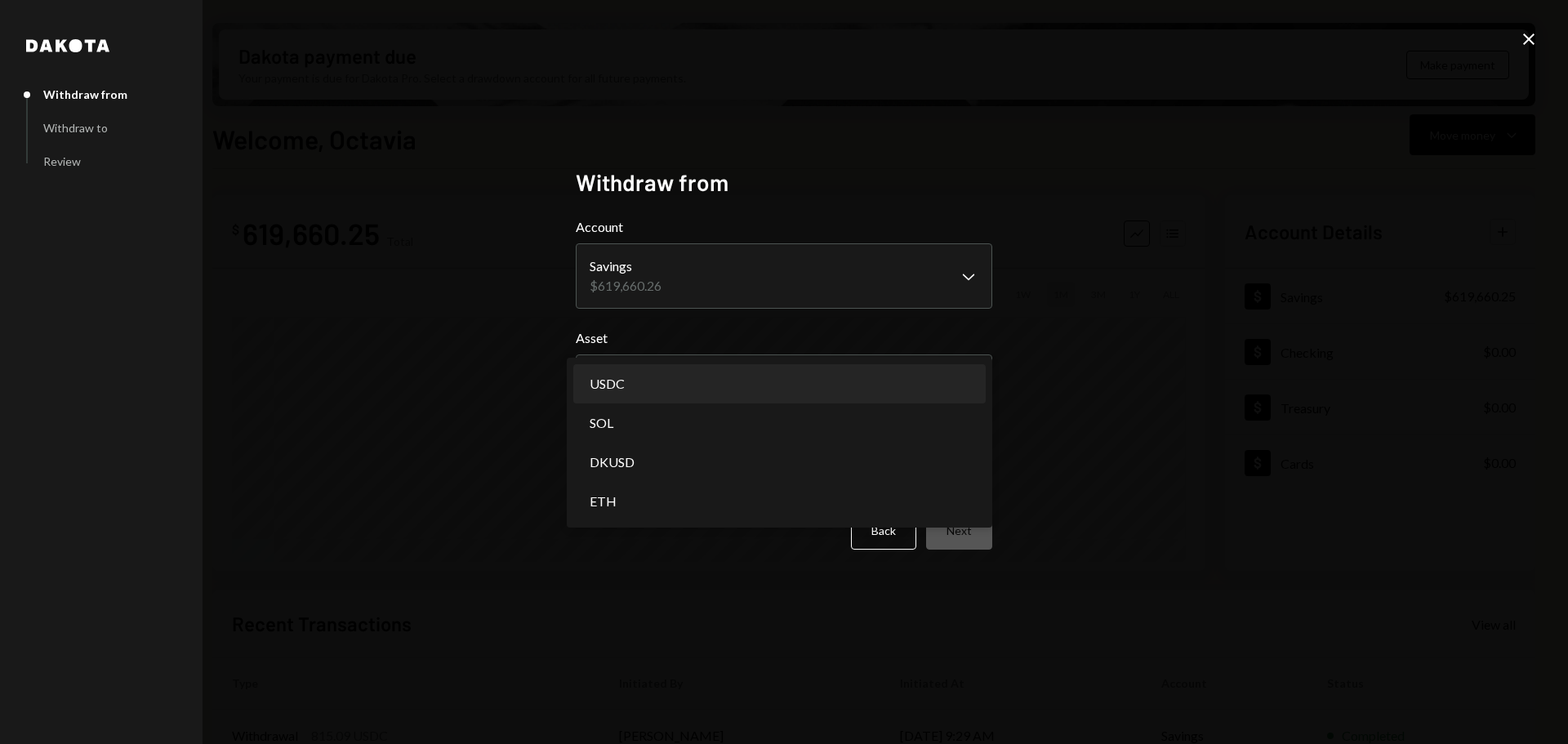
select select "****"
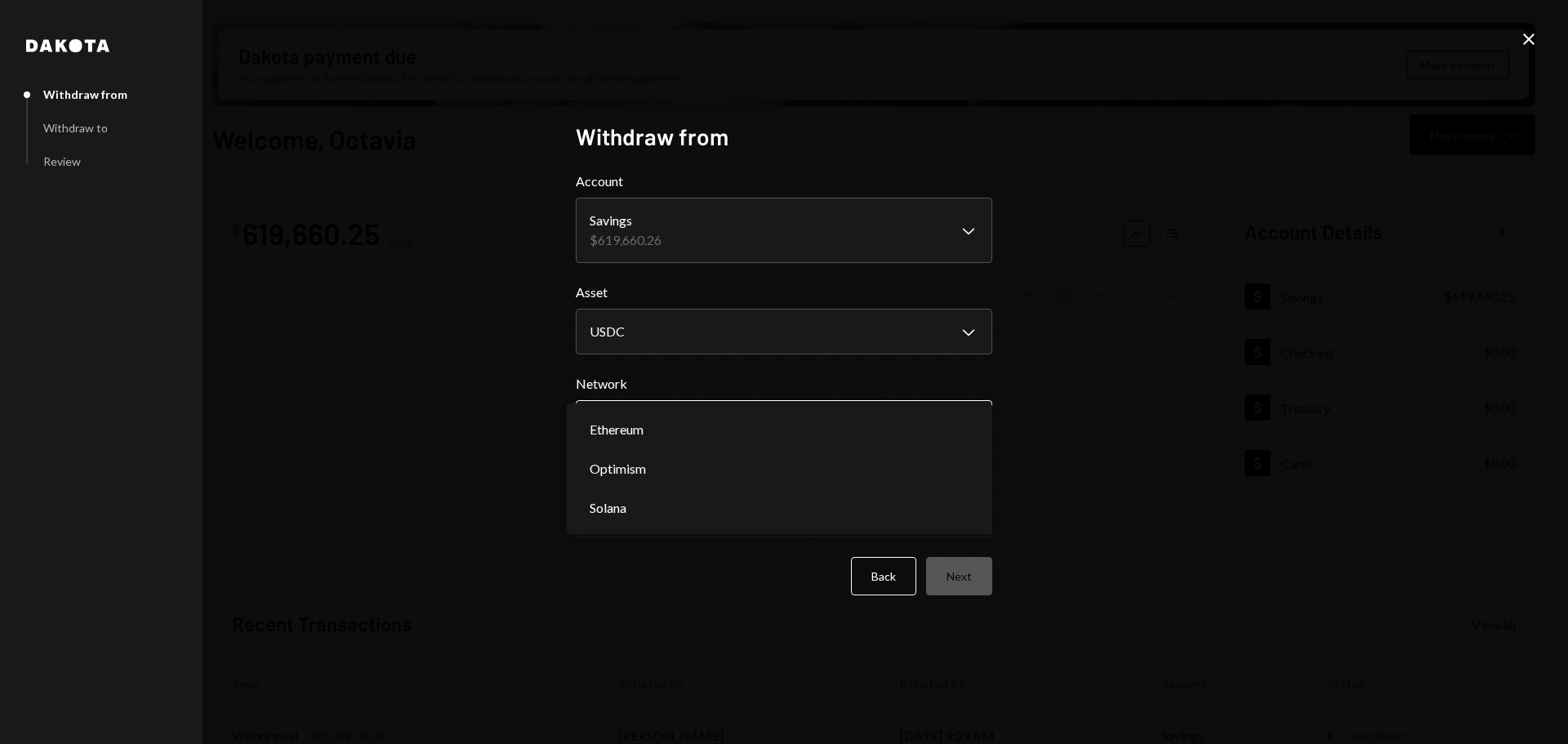
click at [680, 426] on body "M Monad Foundation Caret Down Home Home Inbox Inbox Activities Transactions Acc…" at bounding box center [784, 372] width 1568 height 744
select select "**********"
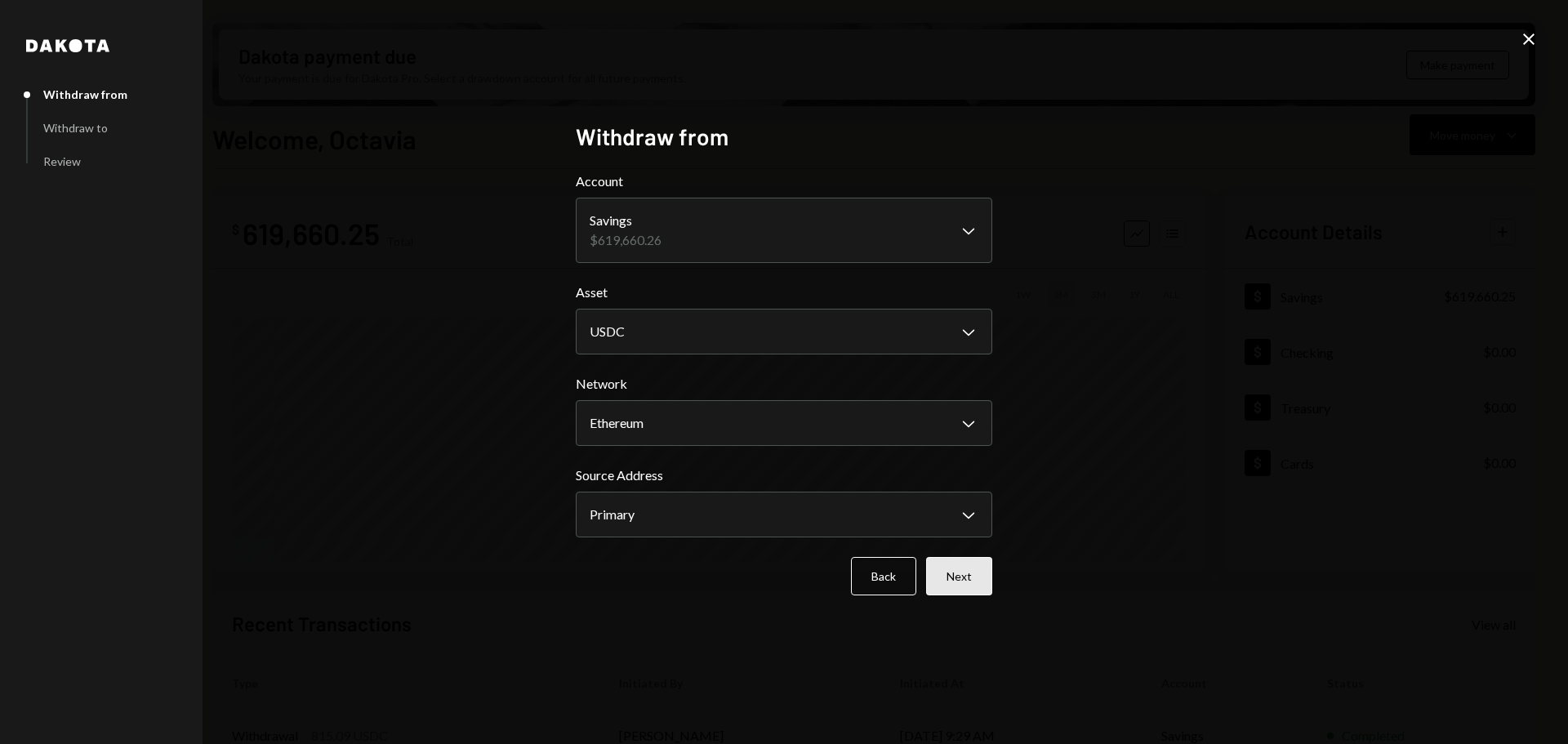
click at [981, 568] on button "Next" at bounding box center [960, 576] width 67 height 38
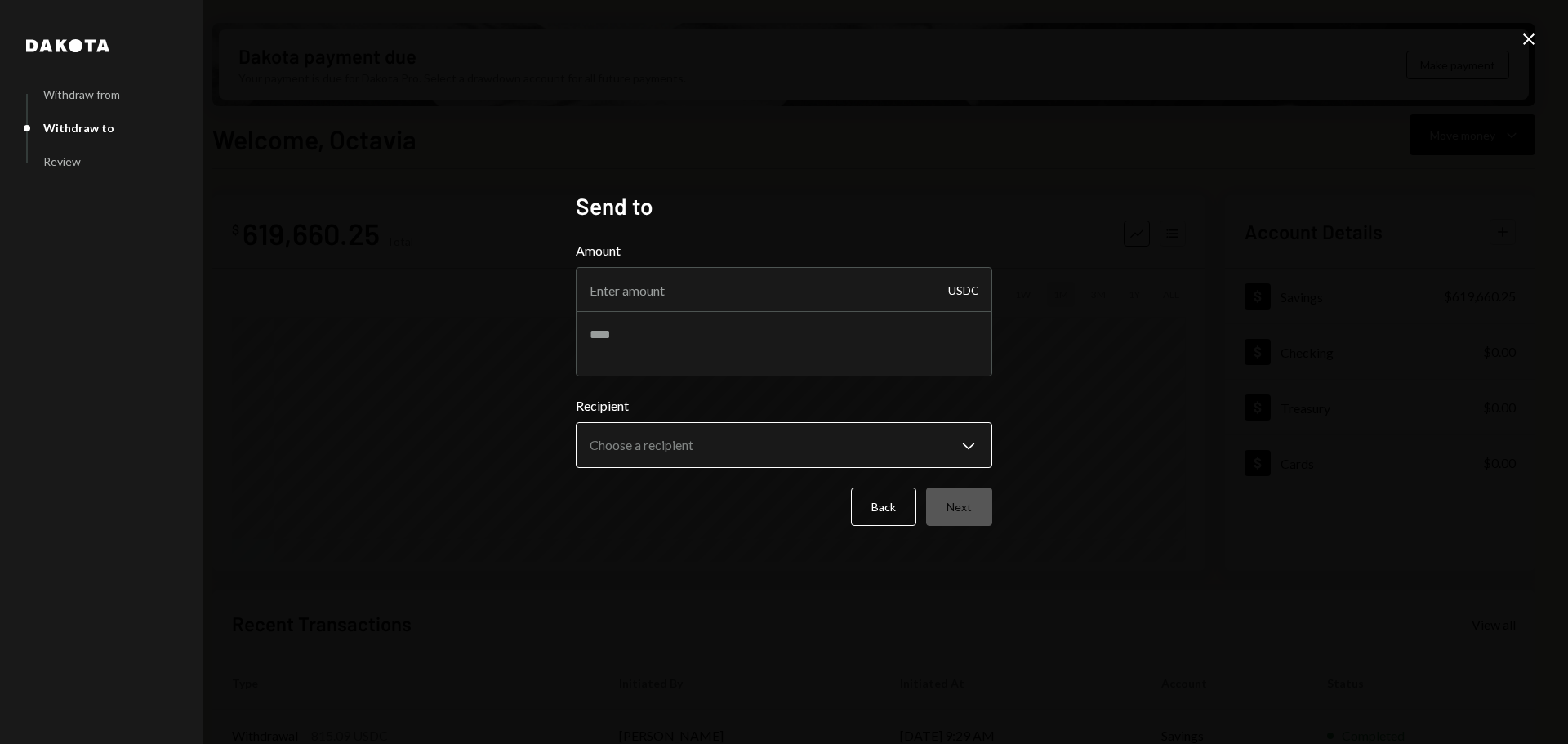
click at [757, 442] on body "M Monad Foundation Caret Down Home Home Inbox Inbox Activities Transactions Acc…" at bounding box center [784, 372] width 1568 height 744
click at [1527, 36] on icon at bounding box center [1529, 39] width 12 height 12
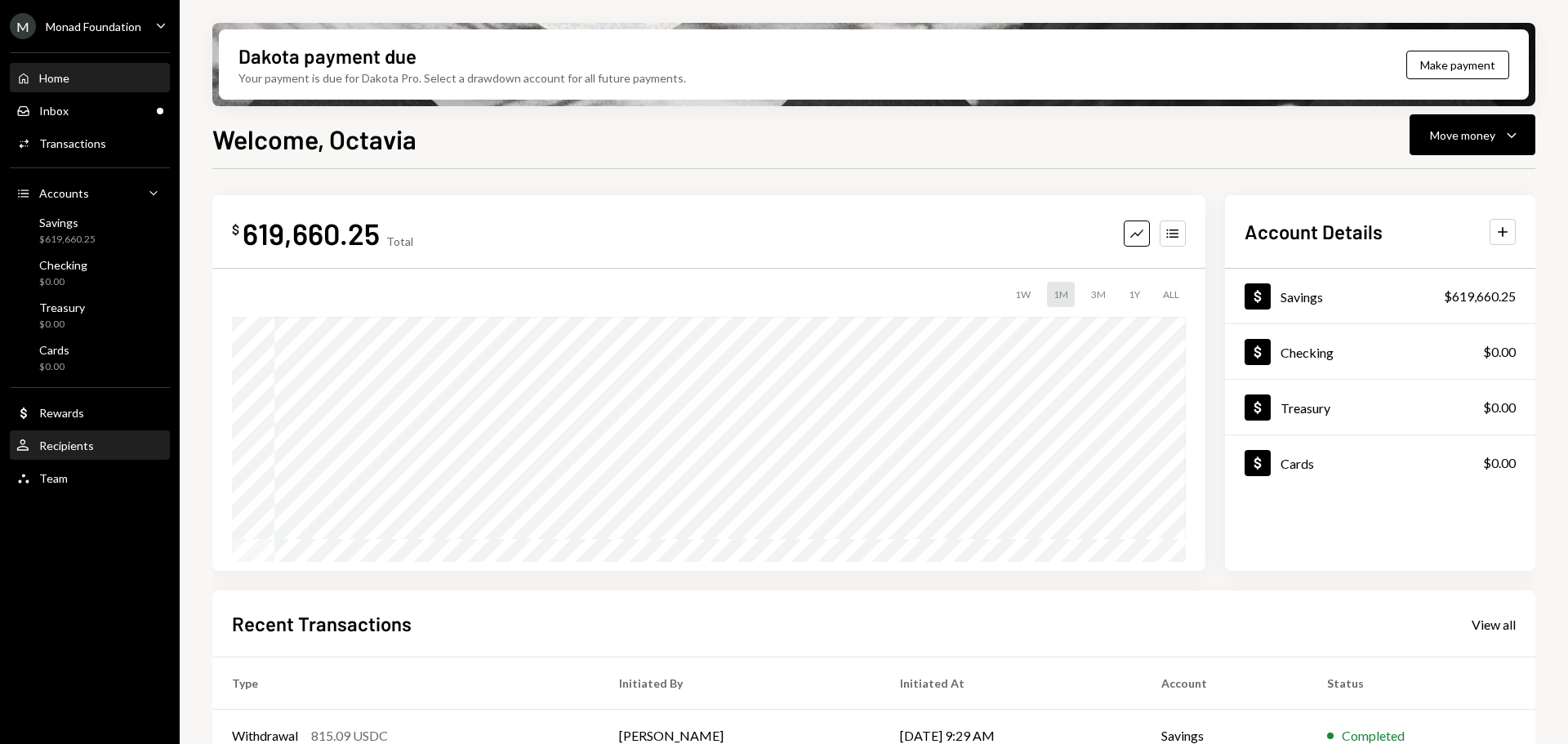
click at [78, 445] on div "Recipients" at bounding box center [67, 445] width 55 height 14
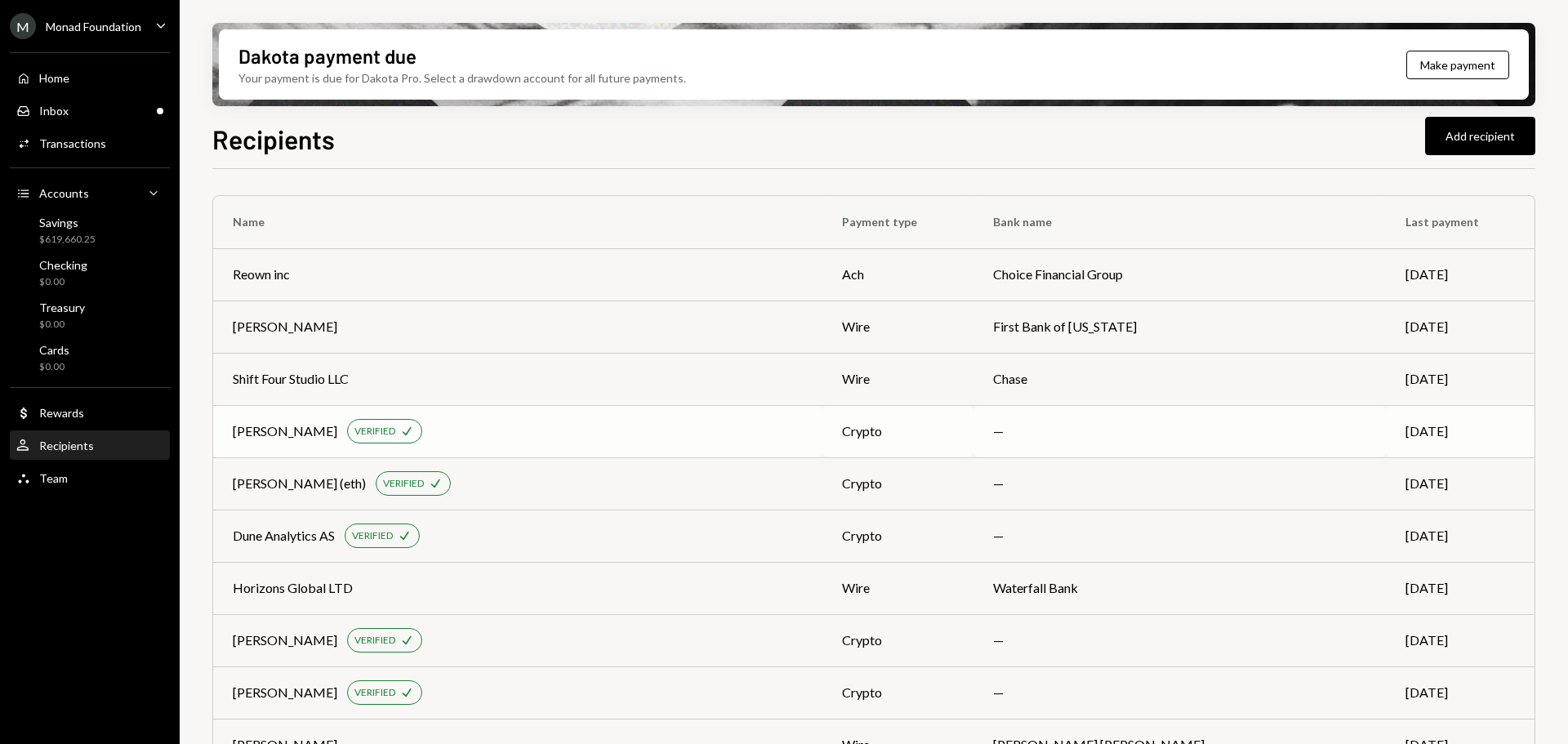
click at [649, 430] on div "Felicia VERIFIED Check" at bounding box center [517, 430] width 570 height 25
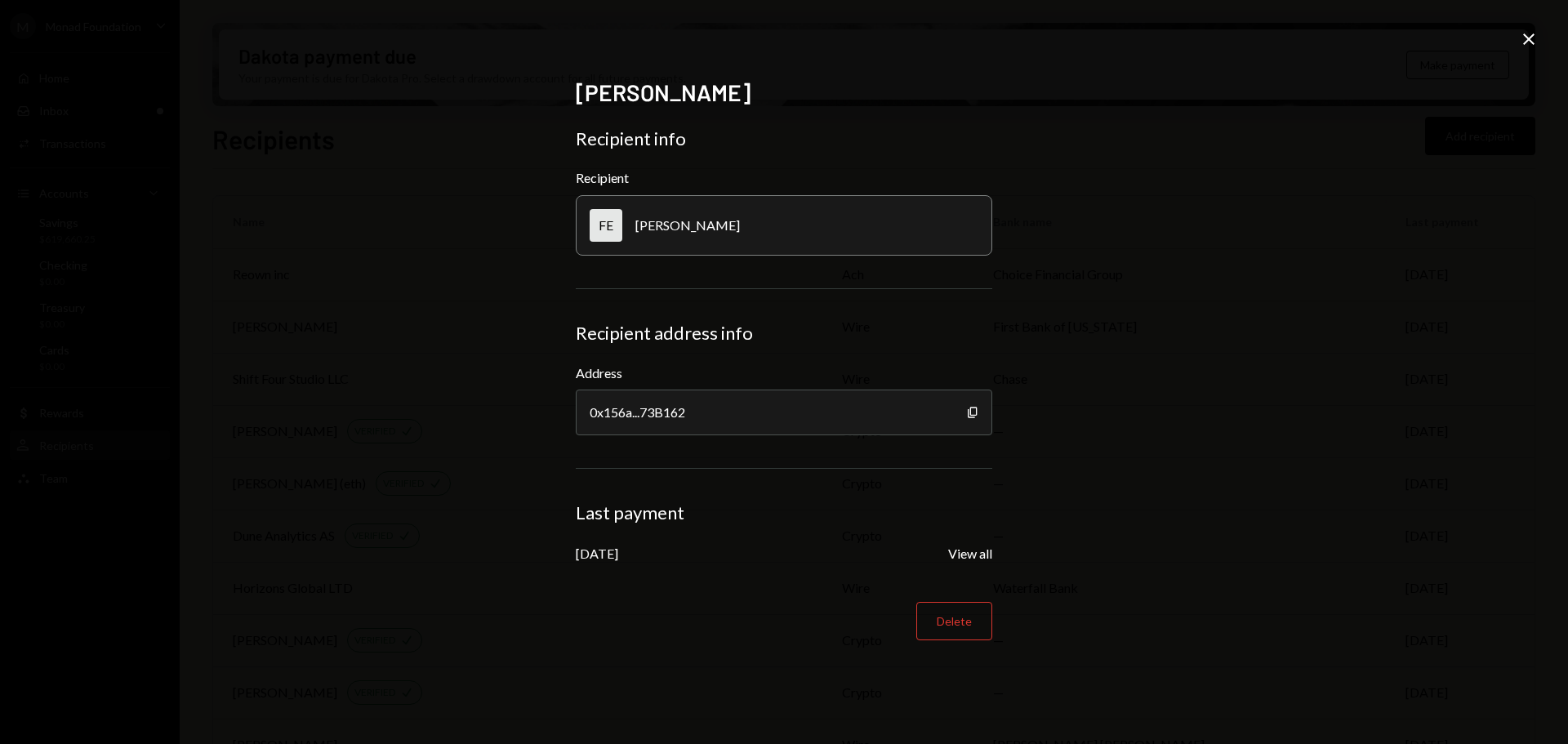
click at [1532, 35] on icon "Close" at bounding box center [1529, 38] width 19 height 19
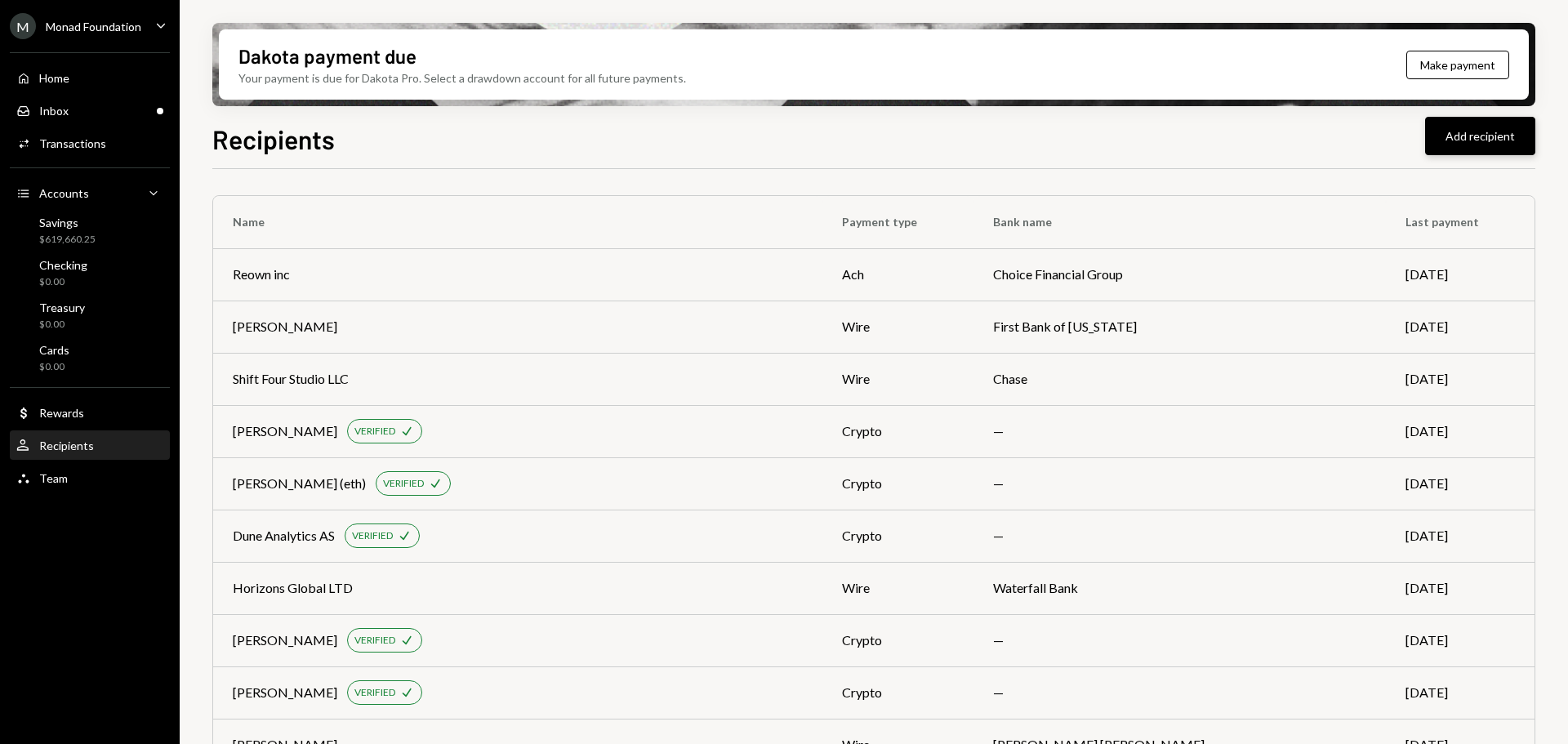
click at [1458, 141] on button "Add recipient" at bounding box center [1480, 136] width 110 height 38
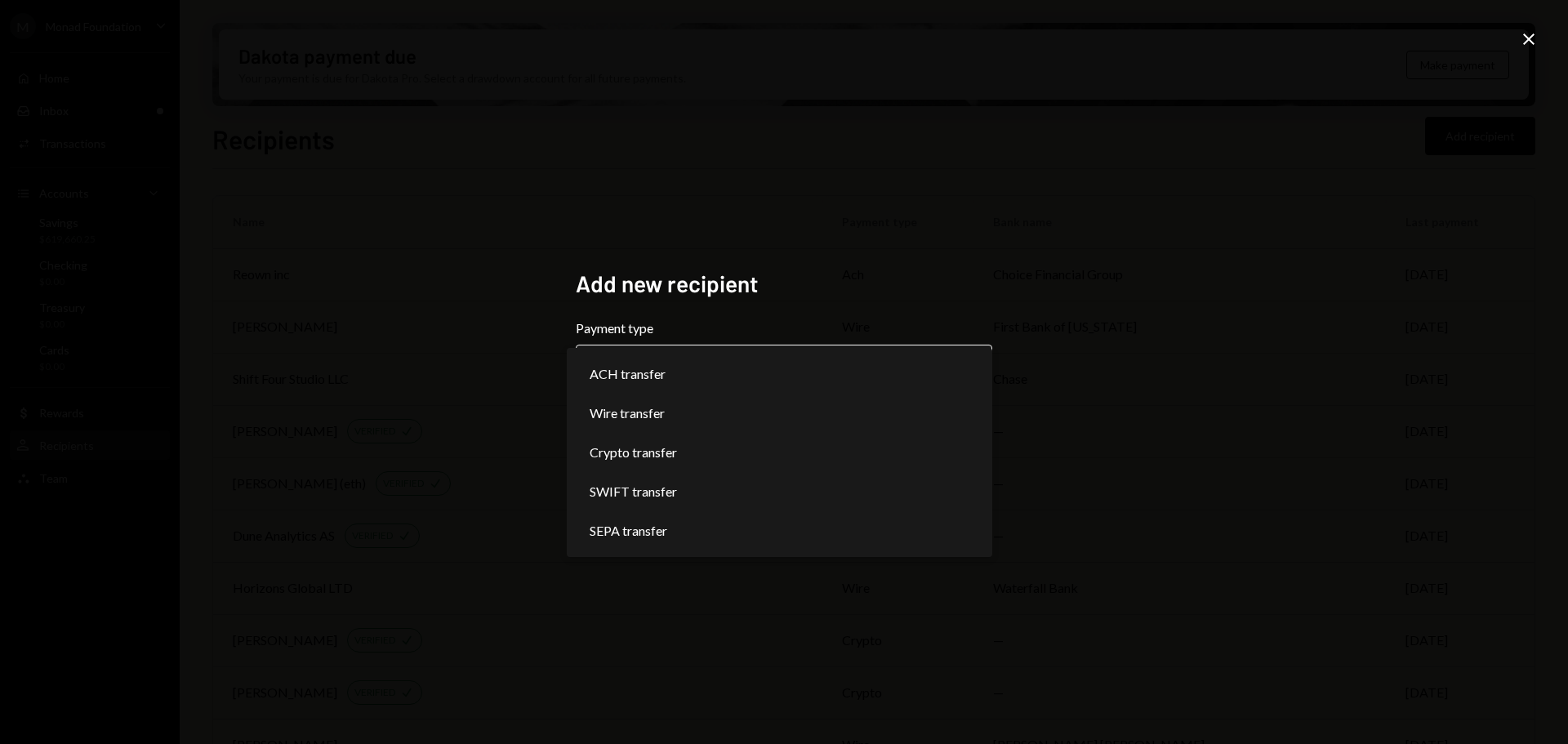
click at [738, 370] on body "M Monad Foundation Caret Down Home Home Inbox Inbox Activities Transactions Acc…" at bounding box center [784, 372] width 1568 height 744
select select "******"
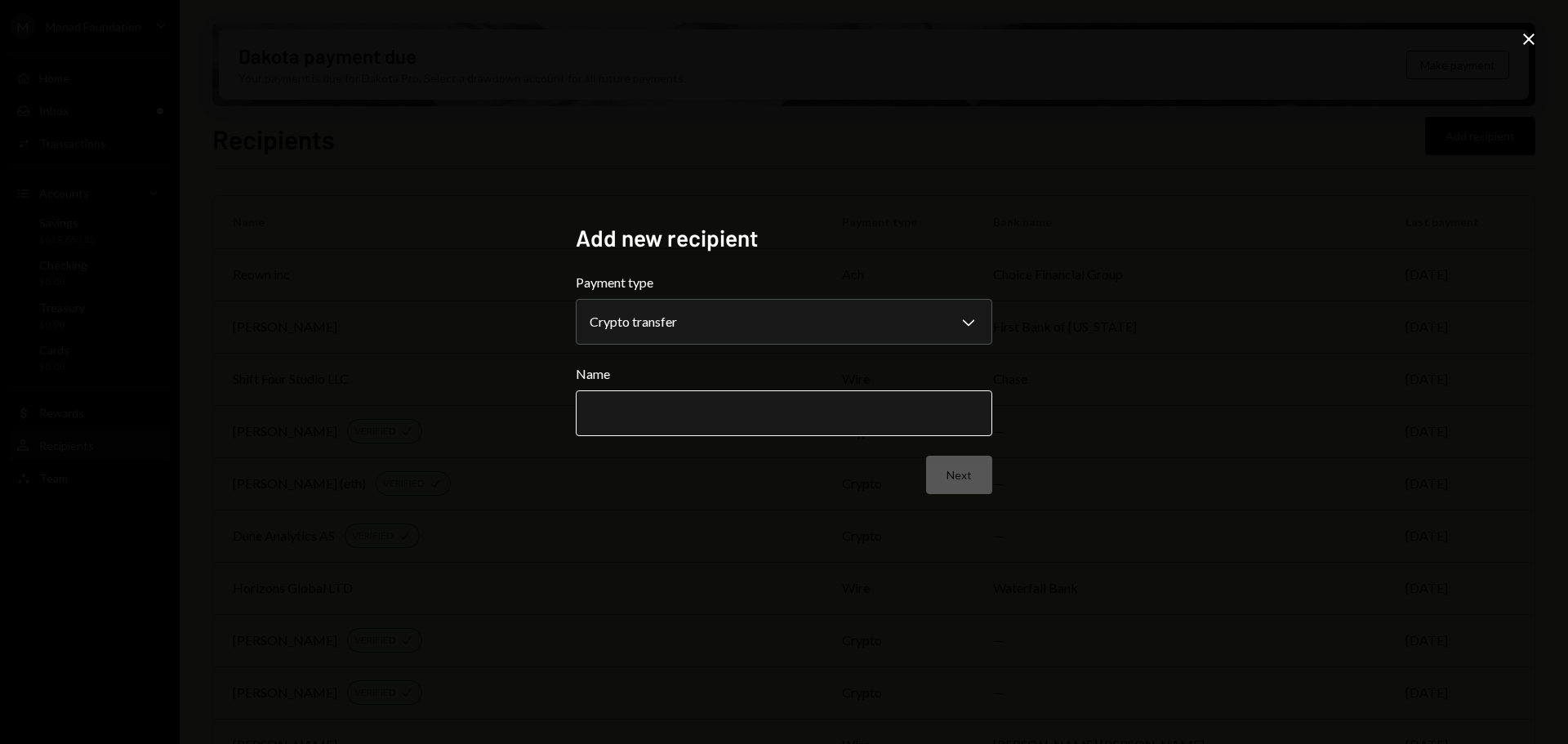
click at [642, 404] on input "Name" at bounding box center [784, 413] width 417 height 46
type input "**********"
click at [962, 477] on button "Next" at bounding box center [960, 475] width 67 height 38
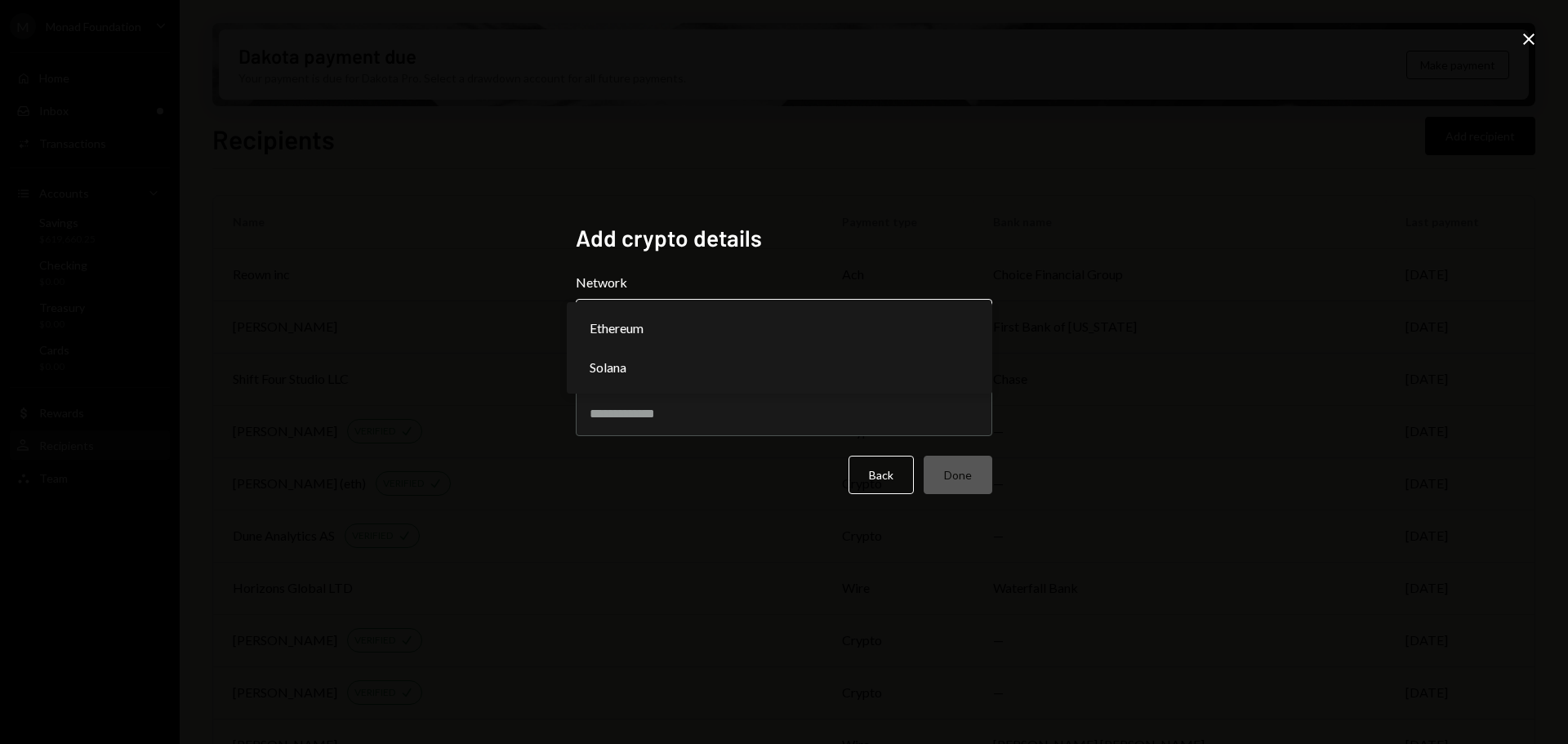
click at [719, 315] on body "M Monad Foundation Caret Down Home Home Inbox Inbox Activities Transactions Acc…" at bounding box center [784, 372] width 1568 height 744
select select "**********"
click at [670, 408] on input "Address" at bounding box center [784, 413] width 417 height 46
paste input "**********"
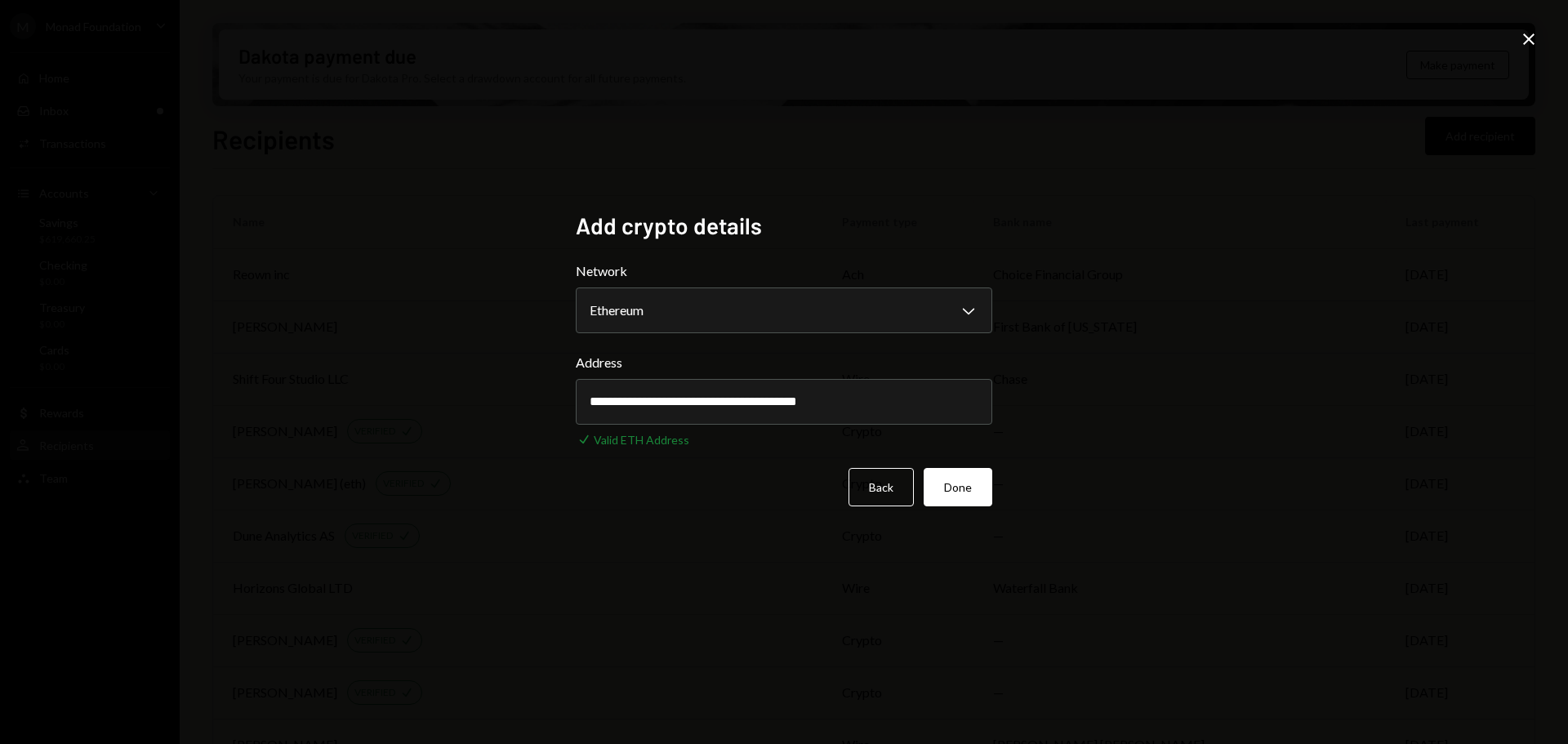
type input "**********"
click at [815, 588] on div "**********" at bounding box center [784, 372] width 1568 height 744
click at [976, 484] on button "Done" at bounding box center [958, 487] width 68 height 38
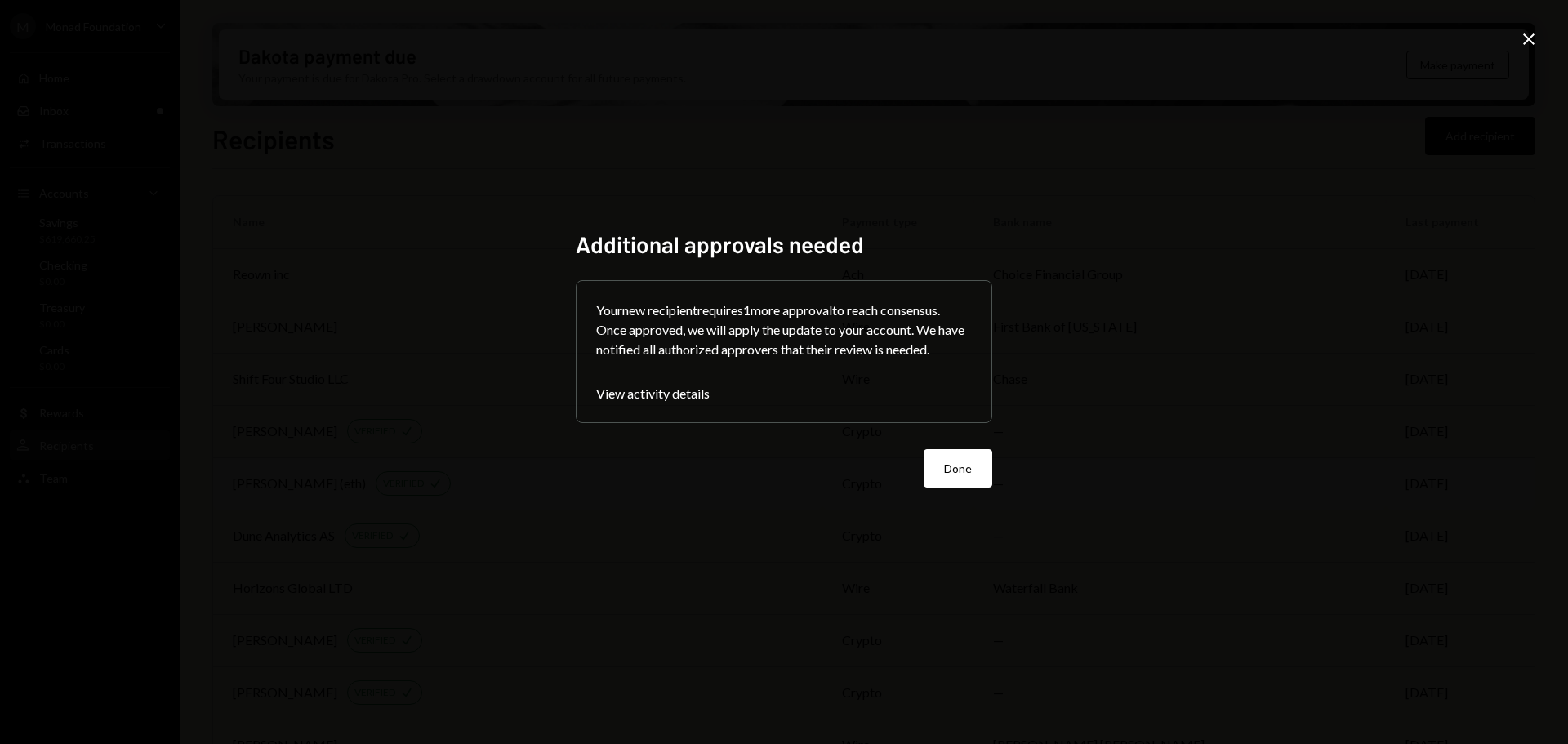
click at [958, 465] on button "Done" at bounding box center [958, 469] width 68 height 38
